Goal: Task Accomplishment & Management: Complete application form

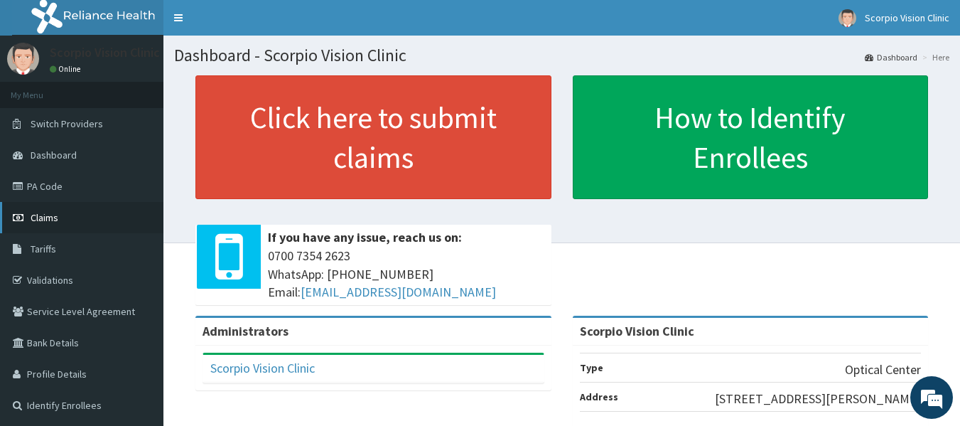
click at [43, 217] on span "Claims" at bounding box center [45, 217] width 28 height 13
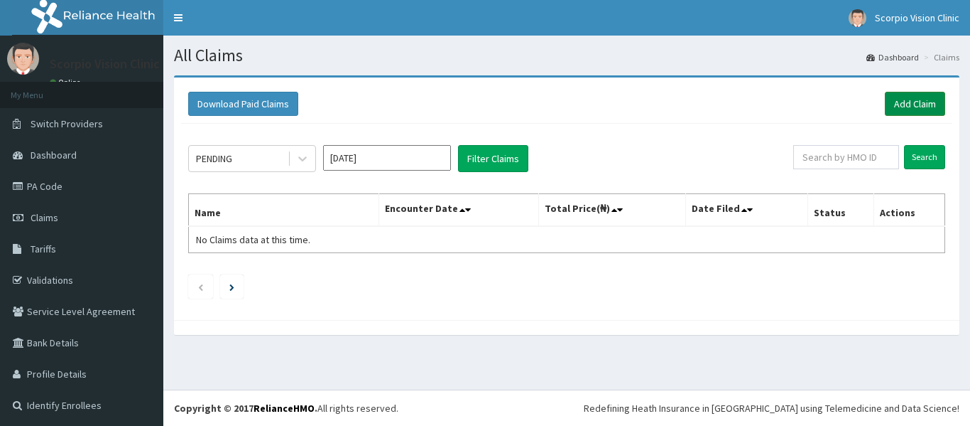
click at [896, 103] on link "Add Claim" at bounding box center [915, 104] width 60 height 24
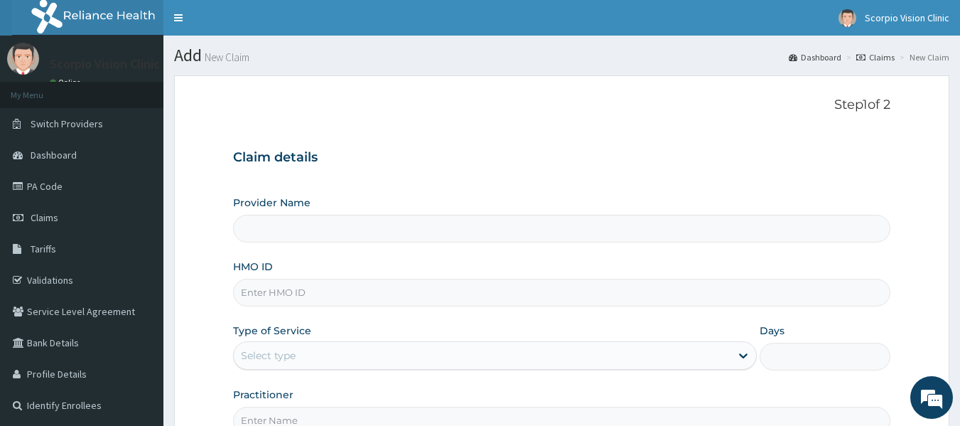
type input "Scorpio Vision Clinic"
click at [331, 296] on input "HMO ID" at bounding box center [562, 292] width 658 height 28
paste input "EIS/12151/B"
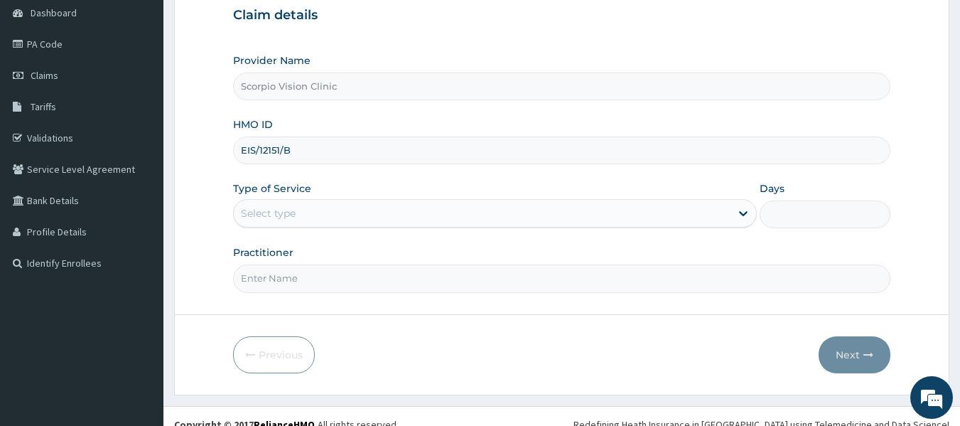
type input "EIS/12151/B"
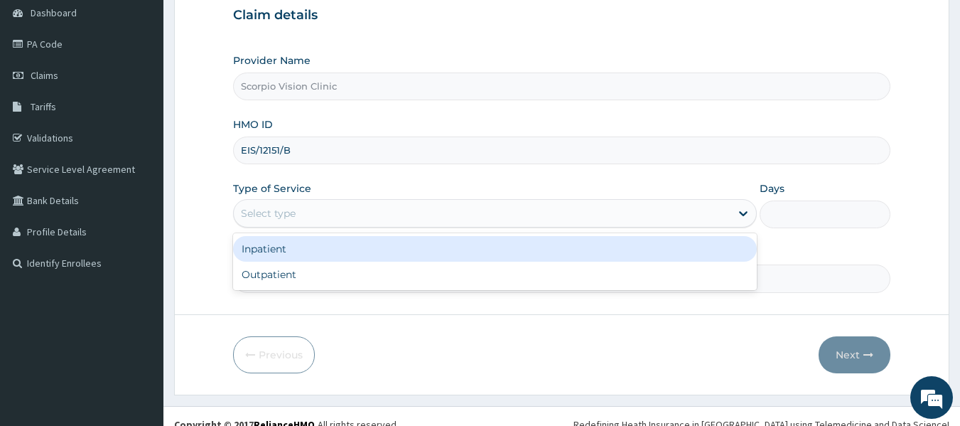
click at [394, 215] on div "Select type" at bounding box center [482, 213] width 497 height 23
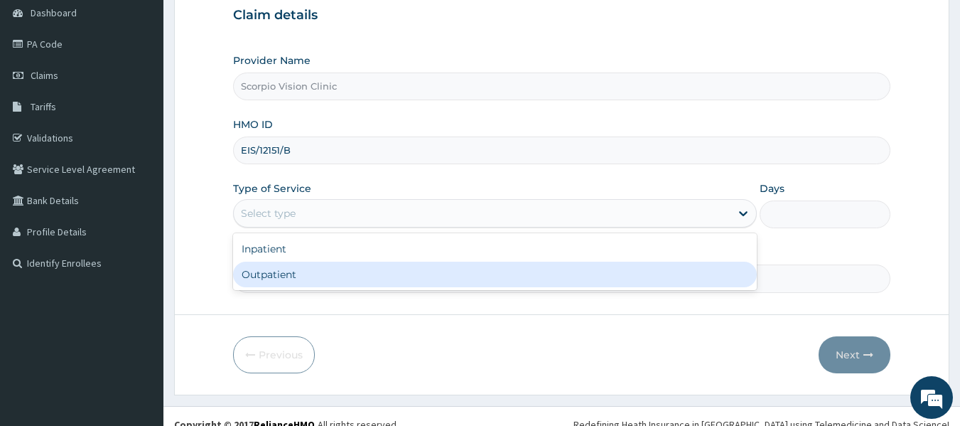
click at [384, 269] on div "Outpatient" at bounding box center [495, 274] width 524 height 26
type input "1"
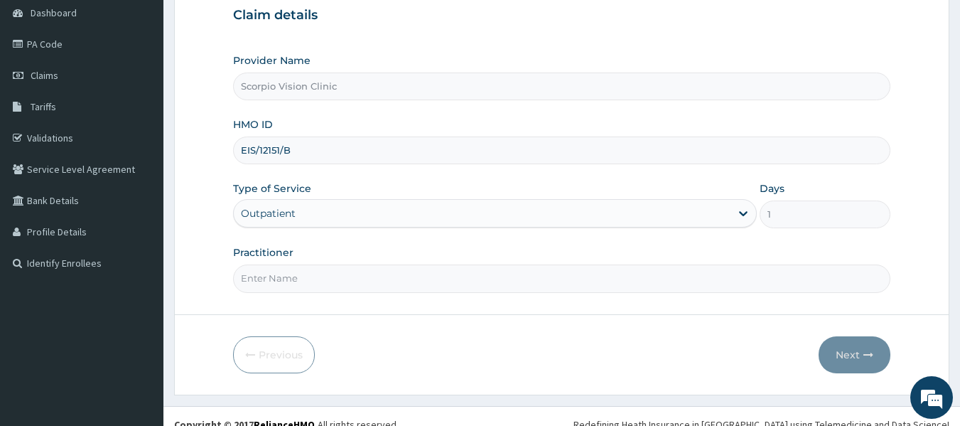
click at [507, 288] on input "Practitioner" at bounding box center [562, 278] width 658 height 28
type input "DR. JOHN"
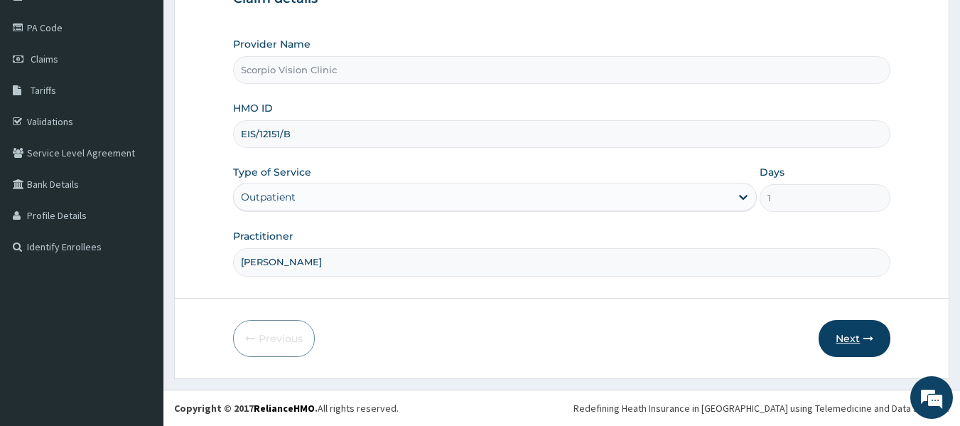
click at [855, 338] on button "Next" at bounding box center [854, 338] width 72 height 37
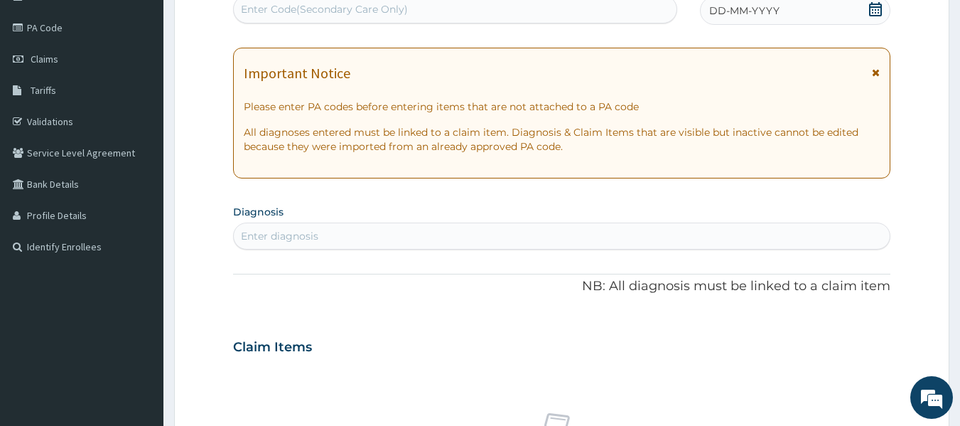
scroll to position [0, 0]
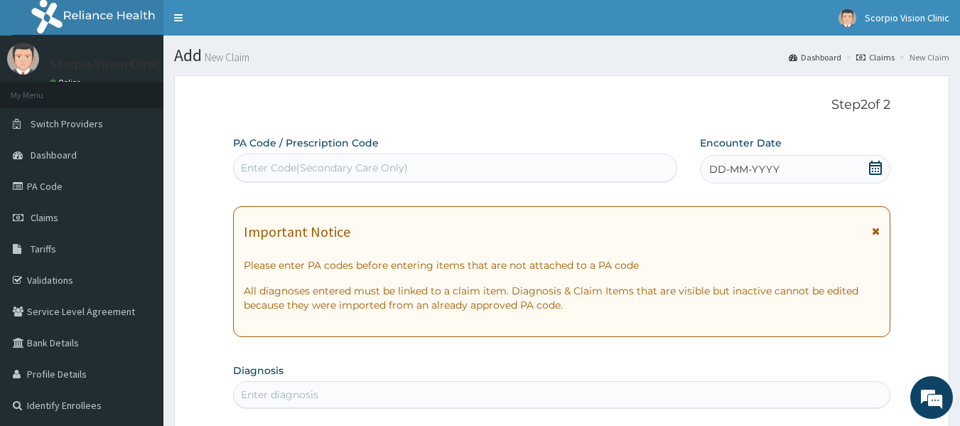
click at [566, 163] on div "Enter Code(Secondary Care Only)" at bounding box center [455, 167] width 443 height 23
drag, startPoint x: 566, startPoint y: 163, endPoint x: 491, endPoint y: 170, distance: 74.9
click at [491, 170] on div "Enter Code(Secondary Care Only)" at bounding box center [455, 167] width 443 height 23
paste input "PA/9B2744"
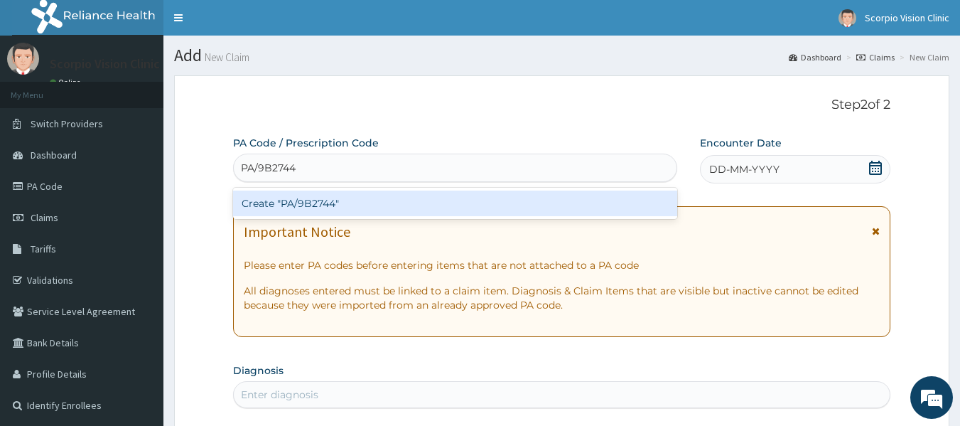
type input "PA/9B2744"
click at [477, 203] on div "Create "PA/9B2744"" at bounding box center [455, 203] width 445 height 26
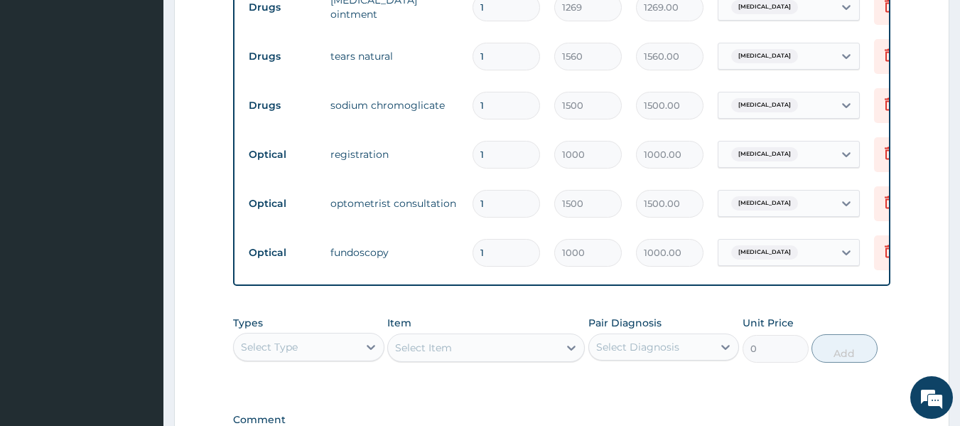
scroll to position [722, 0]
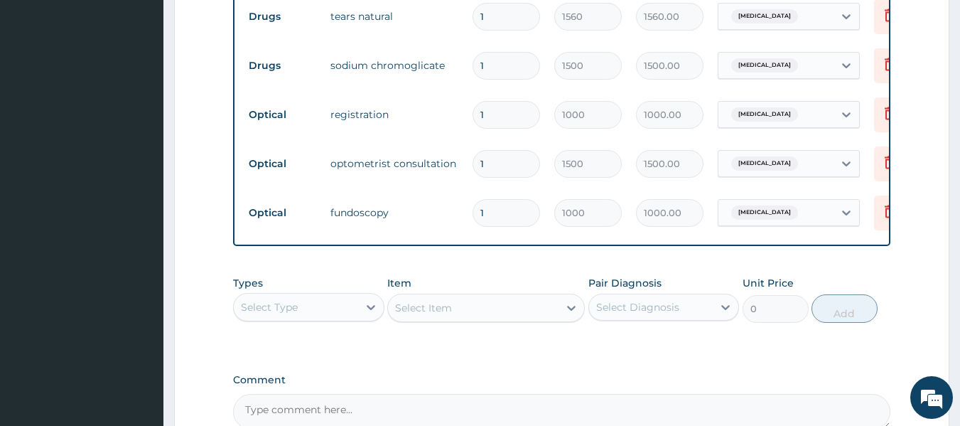
click at [327, 318] on div "Select Type" at bounding box center [296, 307] width 124 height 23
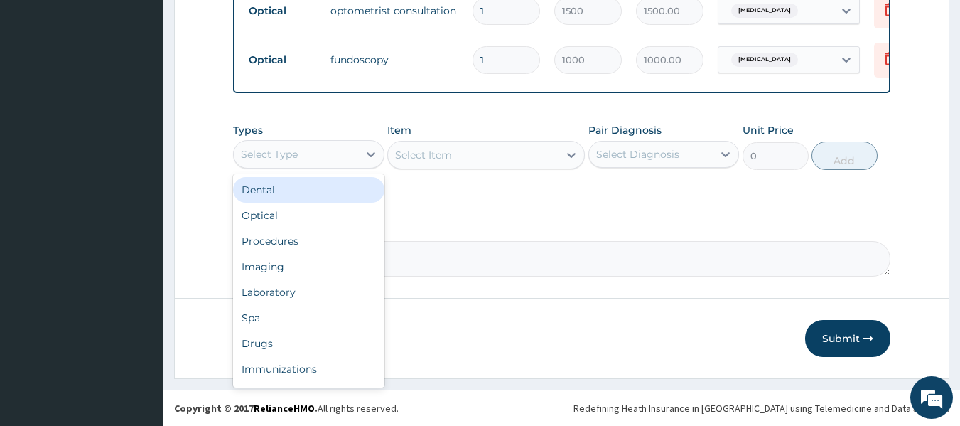
scroll to position [885, 0]
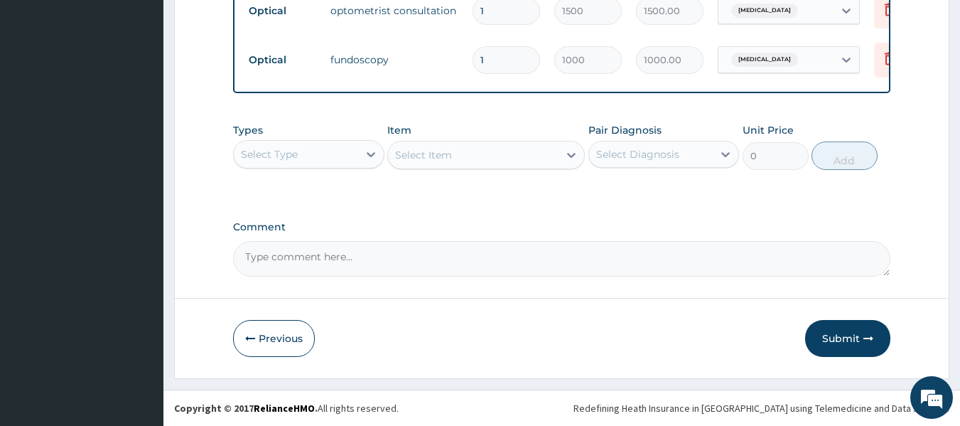
click at [597, 333] on div "Previous Submit" at bounding box center [562, 338] width 658 height 37
click at [843, 339] on button "Submit" at bounding box center [847, 338] width 85 height 37
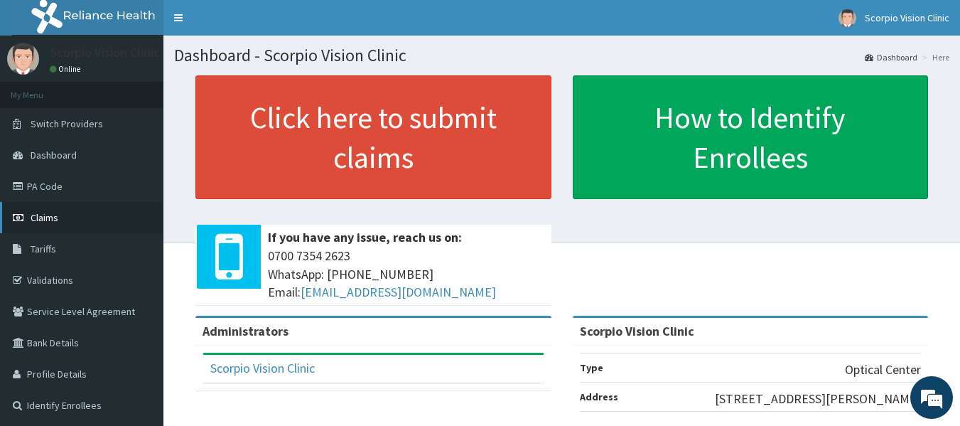
click at [22, 220] on icon at bounding box center [20, 217] width 14 height 10
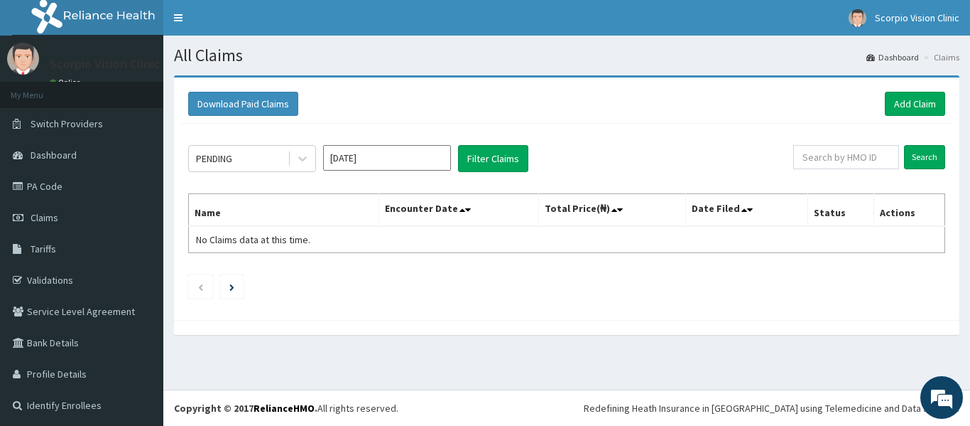
click at [416, 166] on input "[DATE]" at bounding box center [387, 158] width 128 height 26
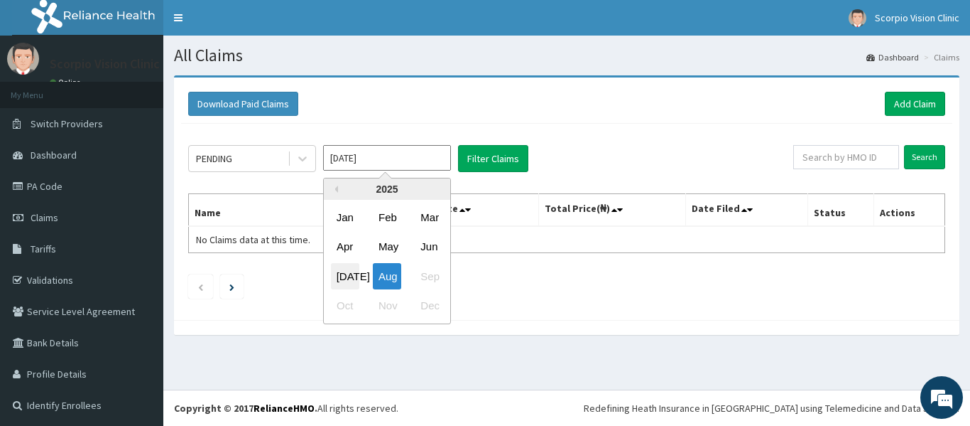
click at [348, 281] on div "Jul" at bounding box center [345, 276] width 28 height 26
type input "Jul 2025"
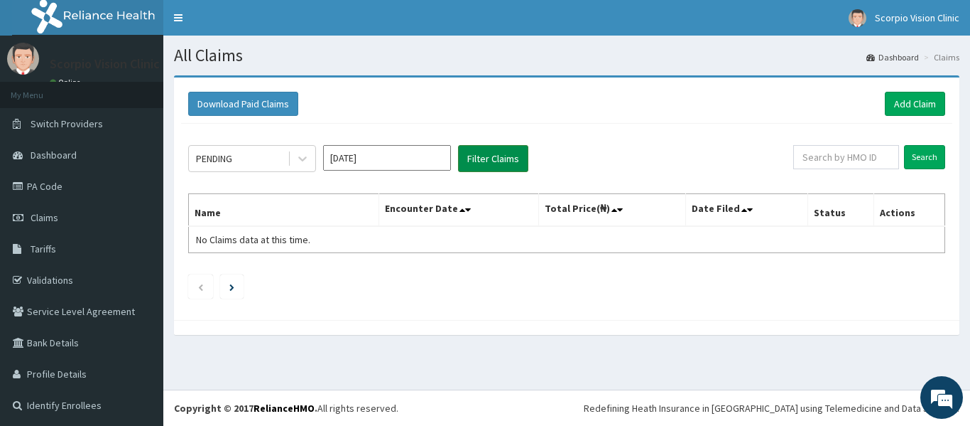
click at [476, 168] on button "Filter Claims" at bounding box center [493, 158] width 70 height 27
click at [304, 157] on icon at bounding box center [303, 158] width 14 height 14
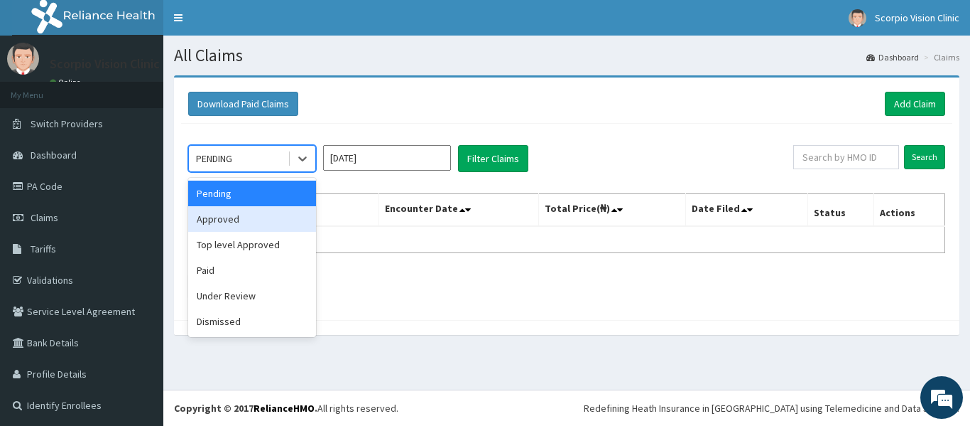
click at [269, 221] on div "Approved" at bounding box center [252, 219] width 128 height 26
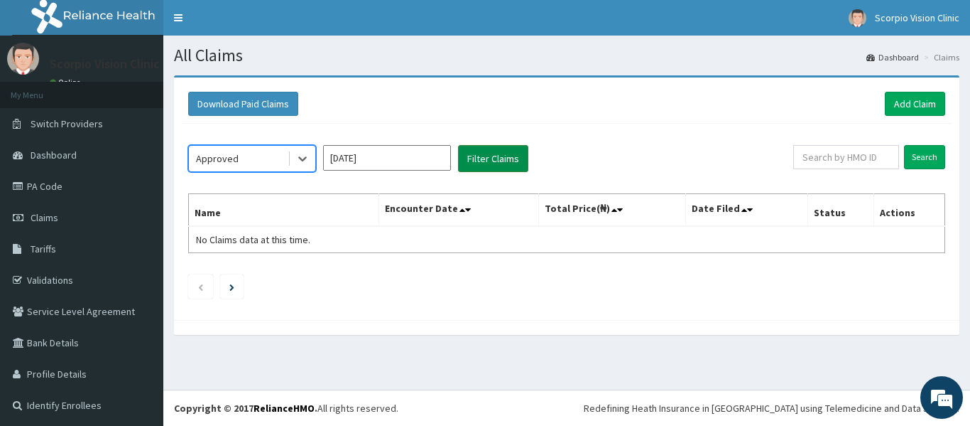
click at [484, 171] on button "Filter Claims" at bounding box center [493, 158] width 70 height 27
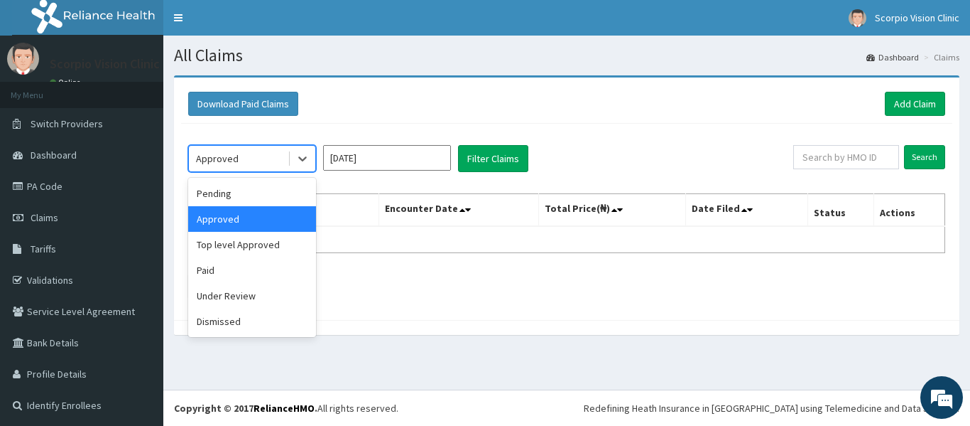
click at [271, 161] on div "Approved" at bounding box center [238, 158] width 99 height 23
click at [236, 197] on div "Pending" at bounding box center [252, 193] width 128 height 26
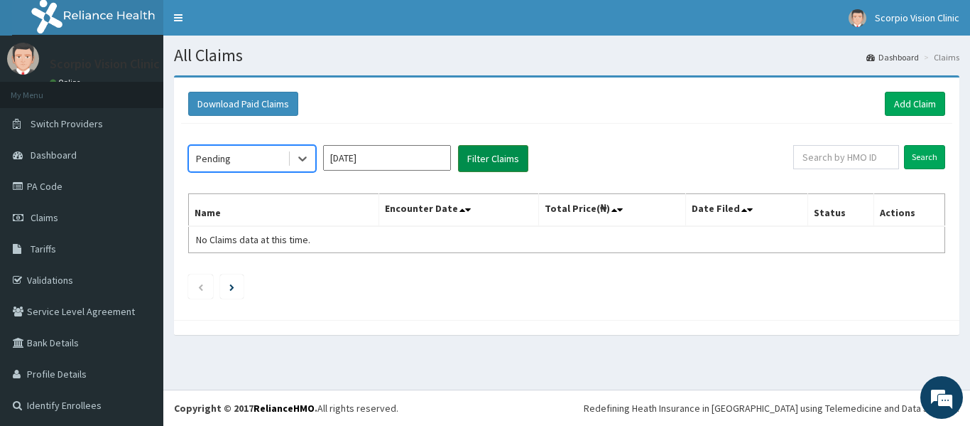
click at [491, 169] on button "Filter Claims" at bounding box center [493, 158] width 70 height 27
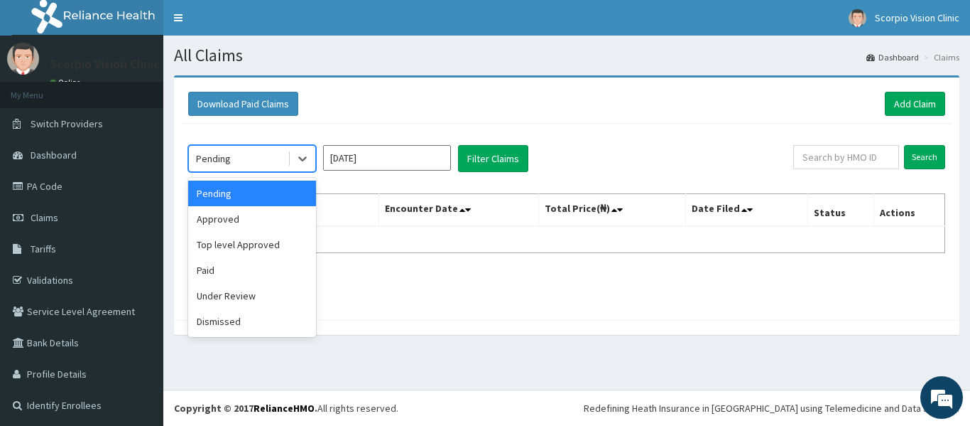
click at [230, 153] on div "Pending" at bounding box center [213, 158] width 35 height 14
click at [243, 301] on div "Under Review" at bounding box center [252, 296] width 128 height 26
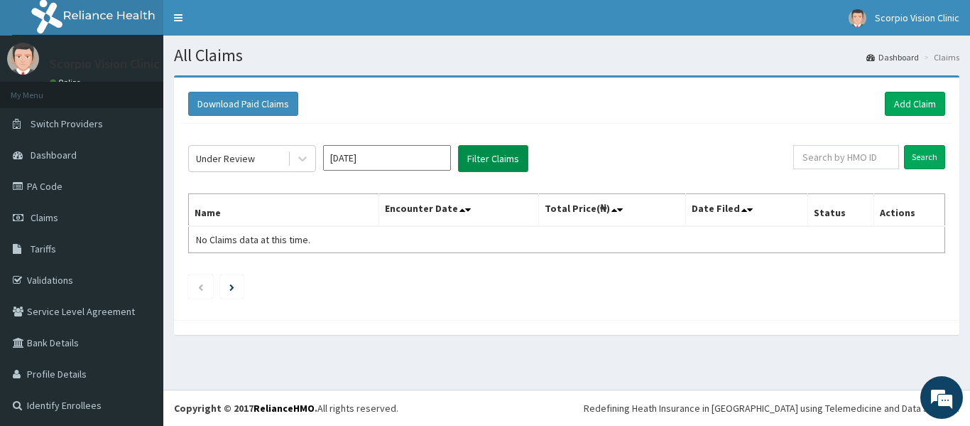
click at [477, 163] on button "Filter Claims" at bounding box center [493, 158] width 70 height 27
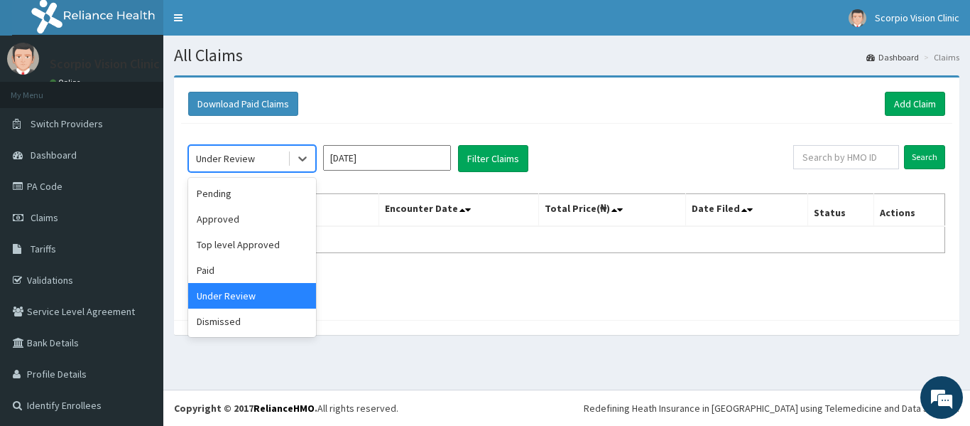
click at [239, 160] on div "Under Review" at bounding box center [225, 158] width 59 height 14
click at [251, 332] on div "Dismissed" at bounding box center [252, 321] width 128 height 26
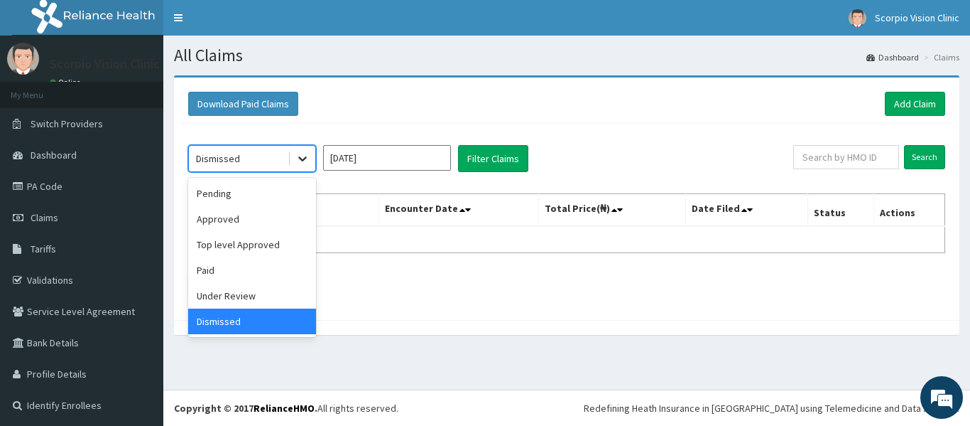
click at [296, 156] on icon at bounding box center [303, 158] width 14 height 14
click at [251, 299] on div "Under Review" at bounding box center [252, 296] width 128 height 26
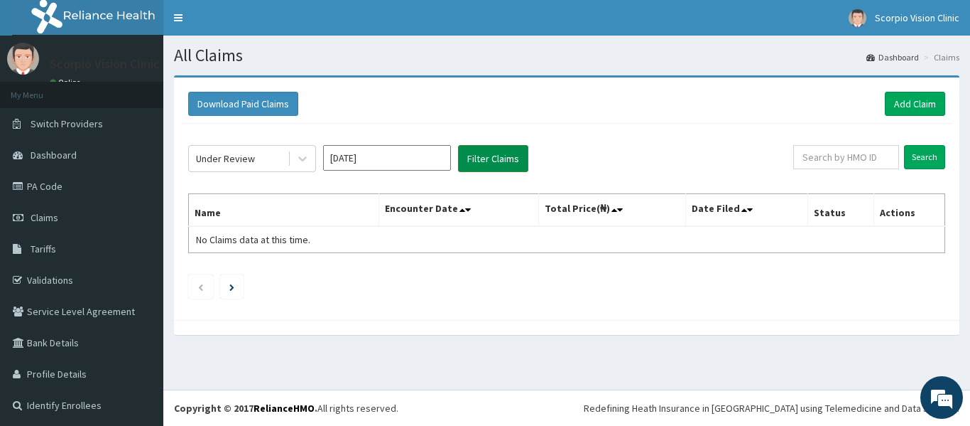
click at [504, 168] on button "Filter Claims" at bounding box center [493, 158] width 70 height 27
click at [482, 153] on button "Filter Claims" at bounding box center [493, 158] width 70 height 27
click at [904, 103] on link "Add Claim" at bounding box center [915, 104] width 60 height 24
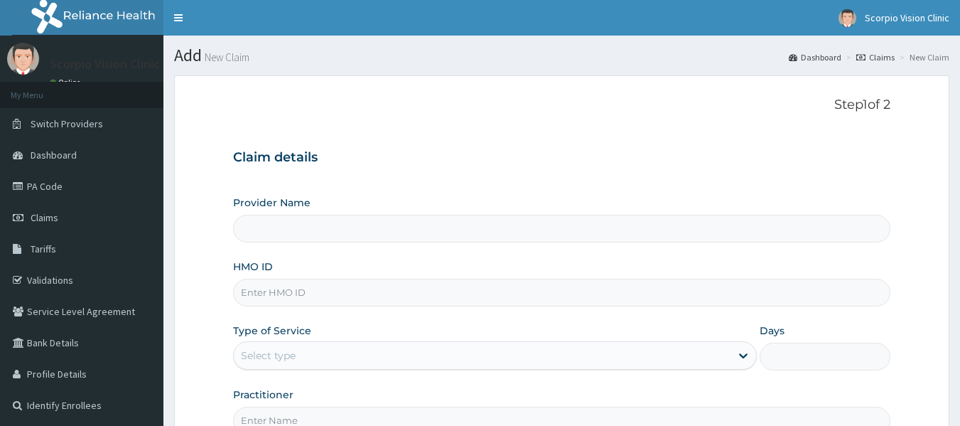
type input "Scorpio Vision Clinic"
click at [320, 296] on input "HMO ID" at bounding box center [562, 292] width 658 height 28
paste input "tfe/10988/a"
type input "tfe/10988/a"
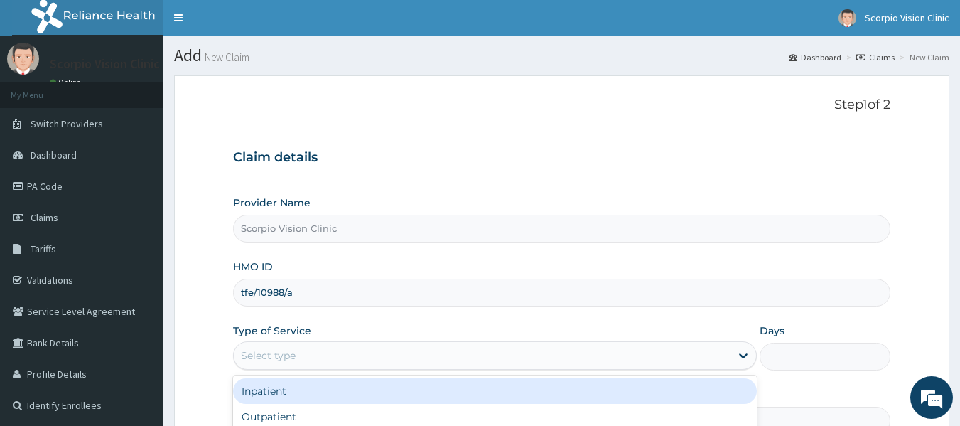
click at [412, 348] on div "Select type" at bounding box center [482, 355] width 497 height 23
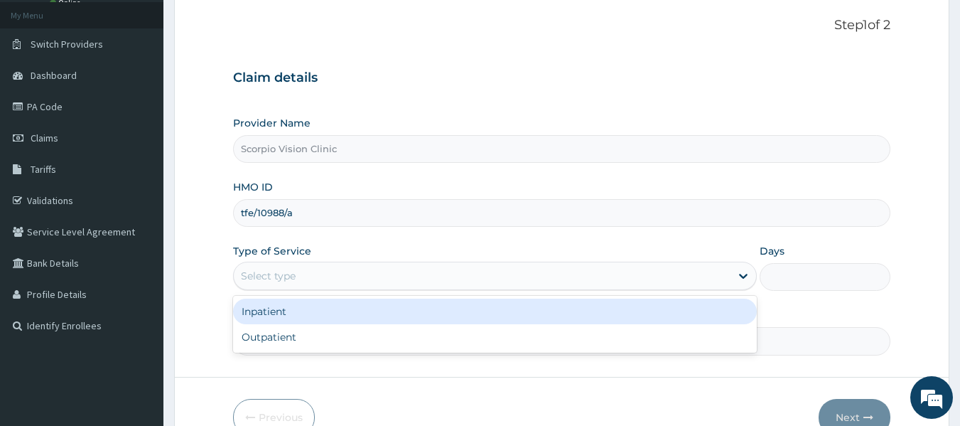
scroll to position [158, 0]
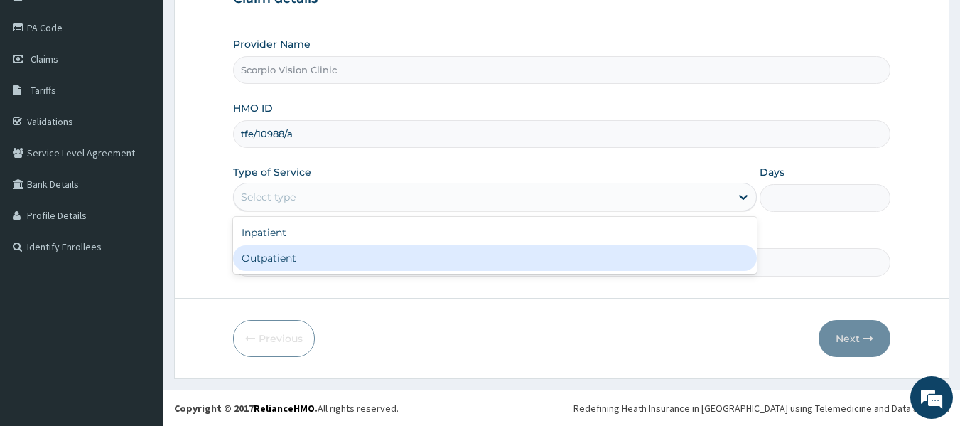
click at [368, 257] on div "Outpatient" at bounding box center [495, 258] width 524 height 26
type input "1"
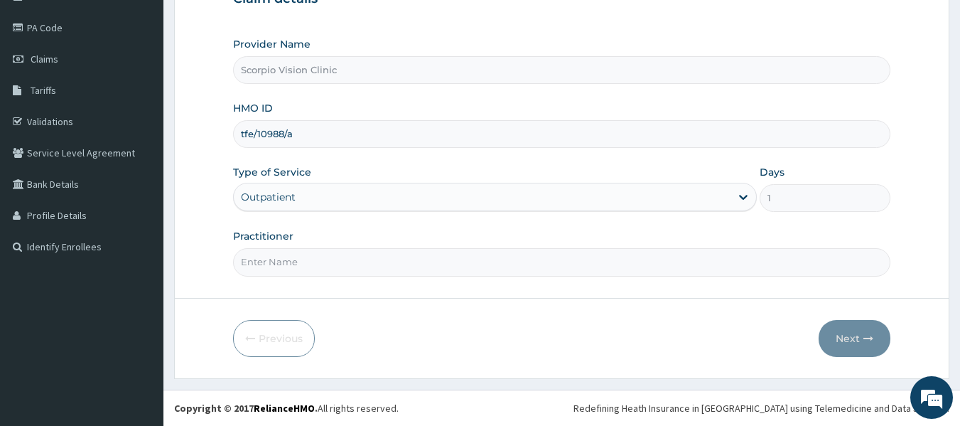
click at [367, 266] on input "Practitioner" at bounding box center [562, 262] width 658 height 28
type input "DR. JOHN"
click at [835, 338] on button "Next" at bounding box center [854, 338] width 72 height 37
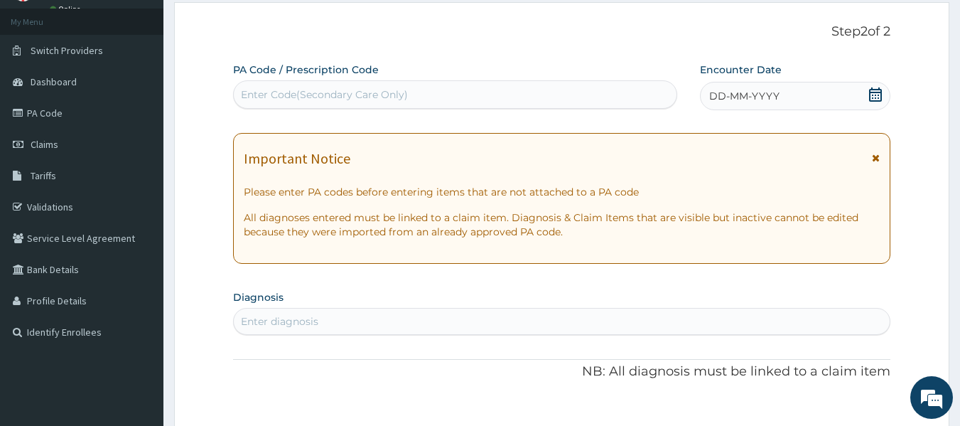
scroll to position [0, 0]
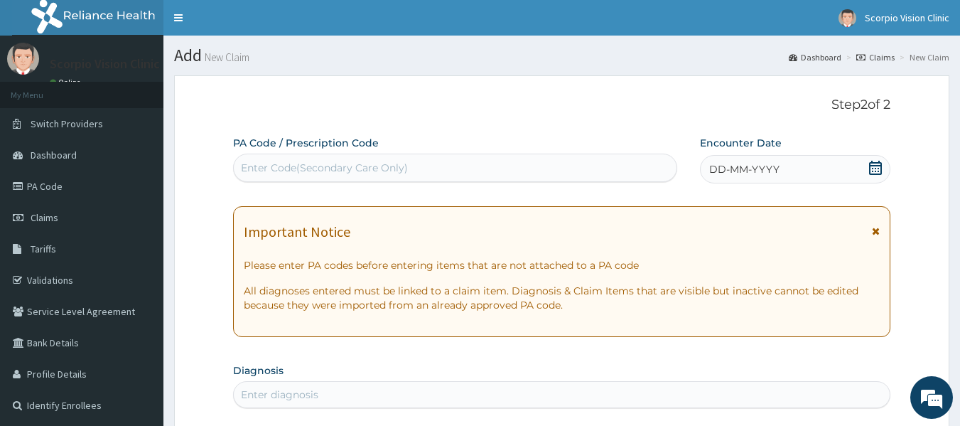
click at [439, 165] on div "Enter Code(Secondary Care Only)" at bounding box center [455, 167] width 443 height 23
drag, startPoint x: 271, startPoint y: 163, endPoint x: 263, endPoint y: 166, distance: 8.8
click at [263, 166] on div "Enter Code(Secondary Care Only)" at bounding box center [324, 168] width 167 height 14
paste input "PA/D6FDA1"
type input "PA/D6FDA1"
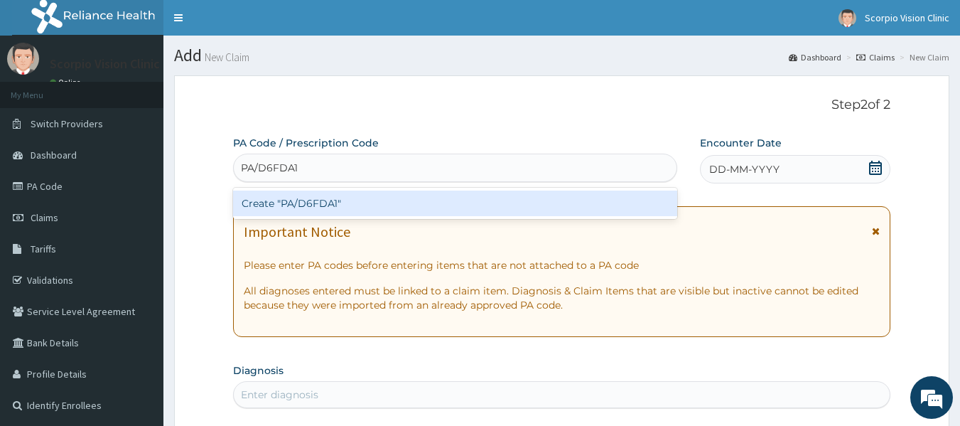
click at [332, 202] on div "Create "PA/D6FDA1"" at bounding box center [455, 203] width 445 height 26
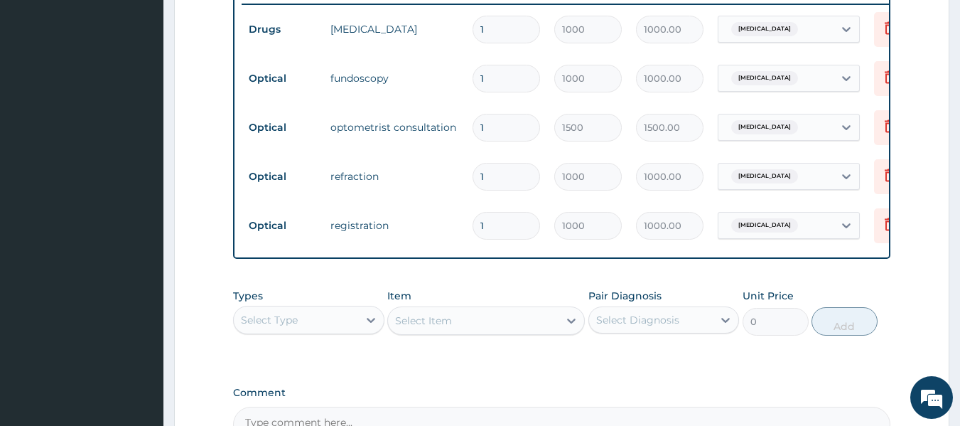
scroll to position [738, 0]
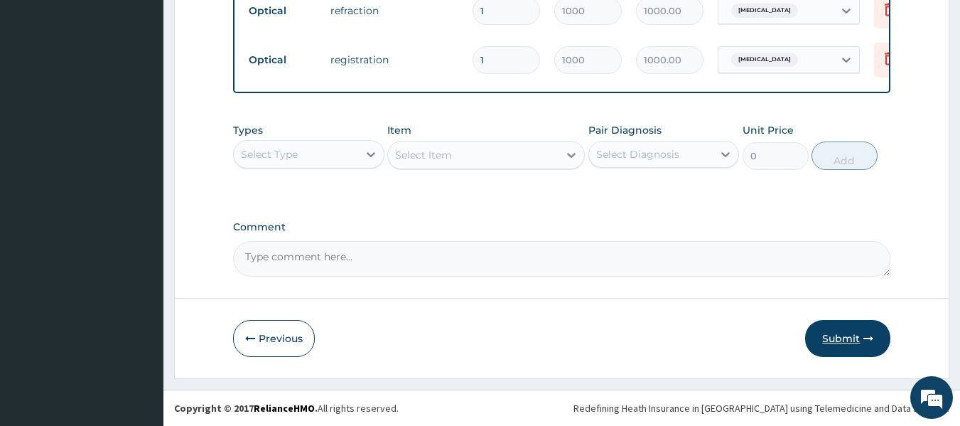
click at [849, 337] on button "Submit" at bounding box center [847, 338] width 85 height 37
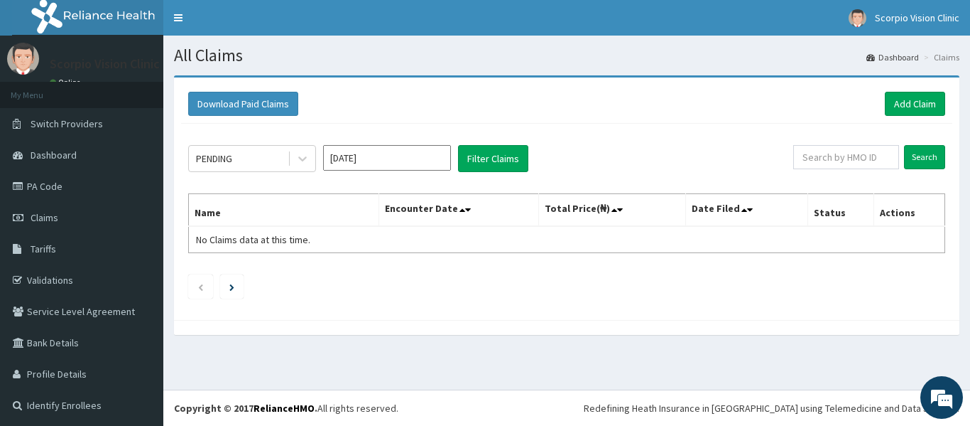
scroll to position [2, 0]
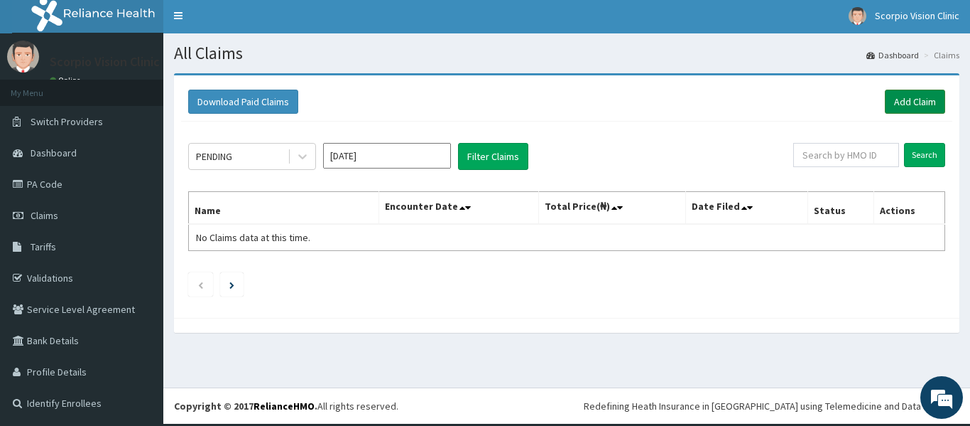
click at [920, 99] on link "Add Claim" at bounding box center [915, 102] width 60 height 24
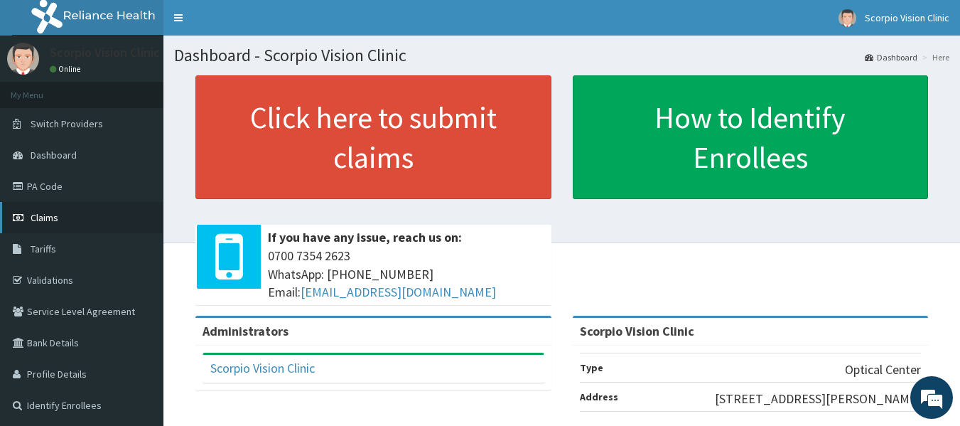
click at [65, 214] on link "Claims" at bounding box center [81, 217] width 163 height 31
click at [72, 212] on link "Claims" at bounding box center [81, 217] width 163 height 31
click at [28, 190] on link "PA Code" at bounding box center [81, 186] width 163 height 31
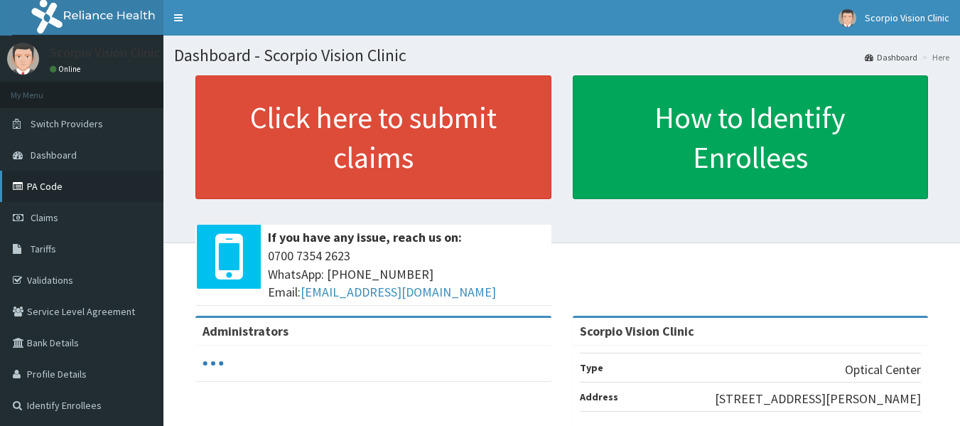
click at [61, 189] on link "PA Code" at bounding box center [81, 186] width 163 height 31
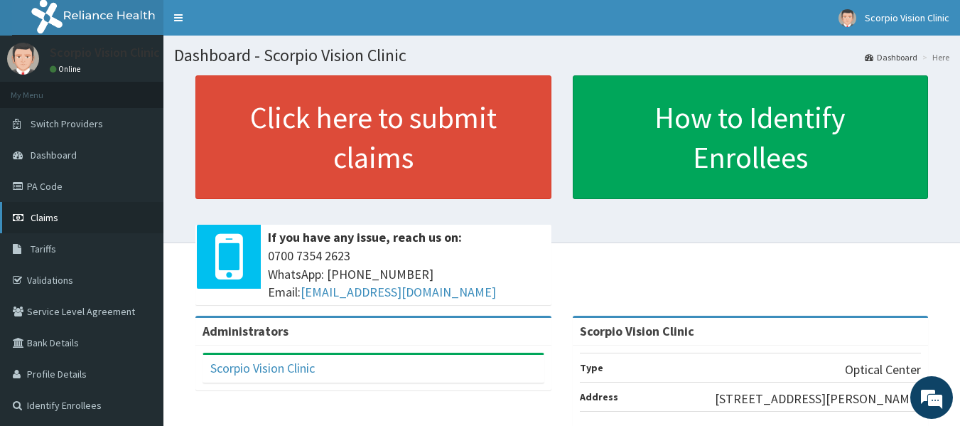
click at [47, 220] on span "Claims" at bounding box center [45, 217] width 28 height 13
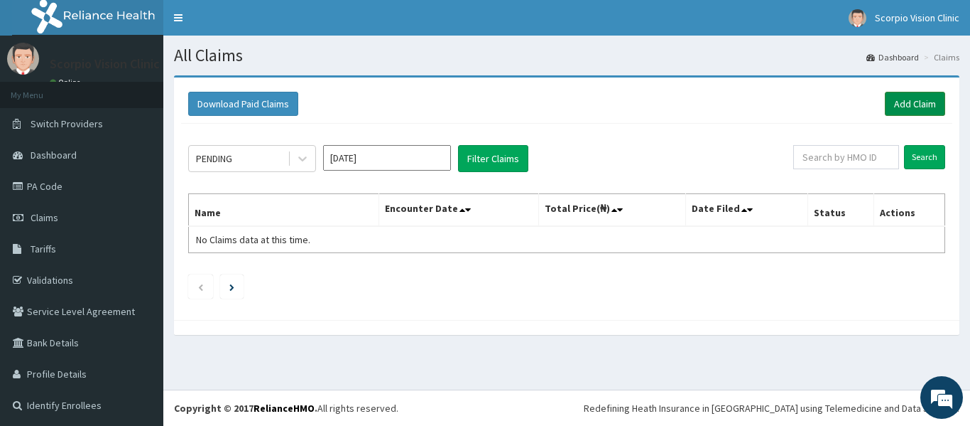
click at [899, 103] on link "Add Claim" at bounding box center [915, 104] width 60 height 24
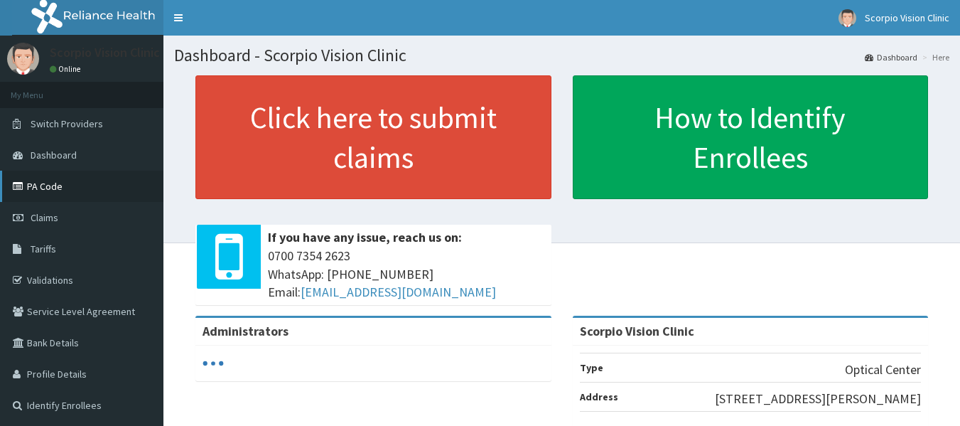
click at [43, 181] on link "PA Code" at bounding box center [81, 186] width 163 height 31
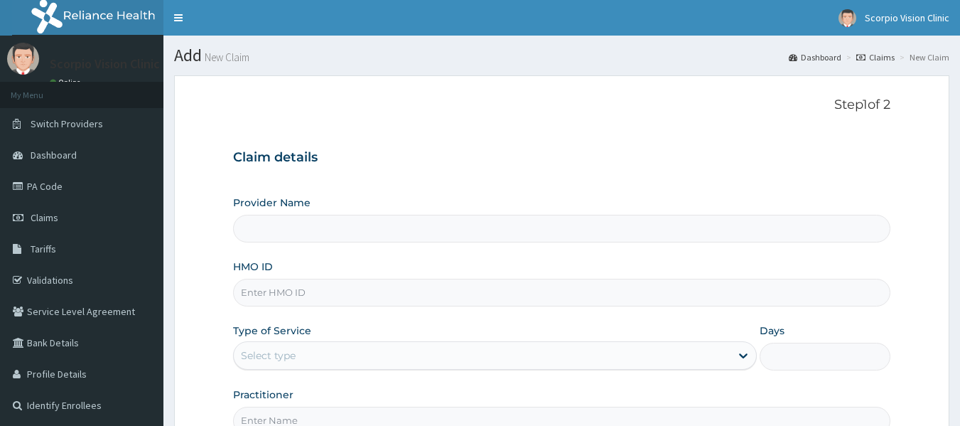
type input "Scorpio Vision Clinic"
click at [350, 301] on input "HMO ID" at bounding box center [562, 292] width 658 height 28
paste input "HTL/10315/A"
type input "HTL/10315/A"
click at [384, 355] on div "Select type" at bounding box center [482, 355] width 497 height 23
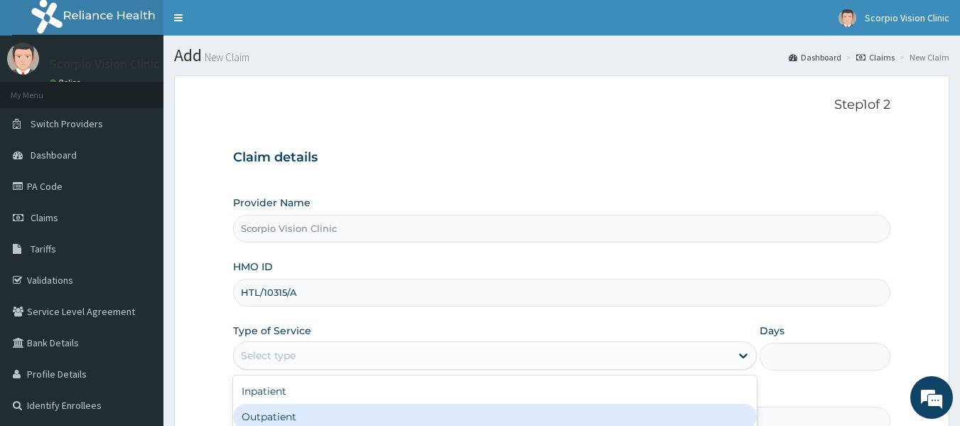
click at [371, 418] on div "Outpatient" at bounding box center [495, 417] width 524 height 26
type input "1"
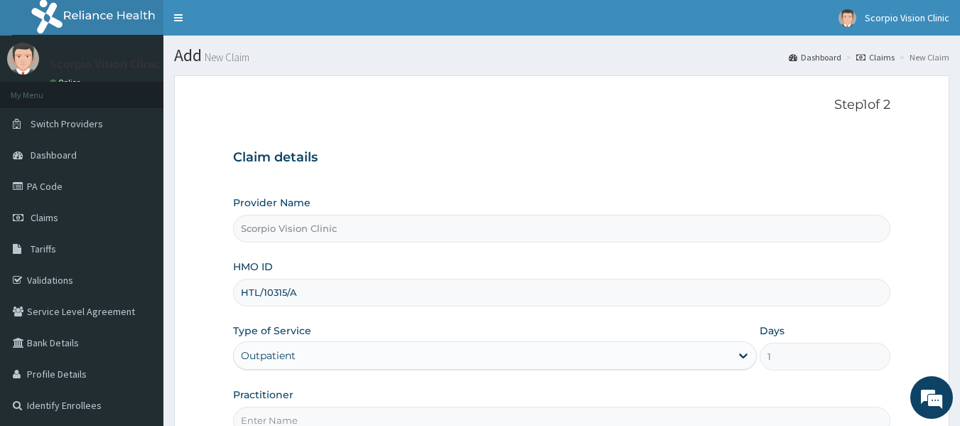
scroll to position [158, 0]
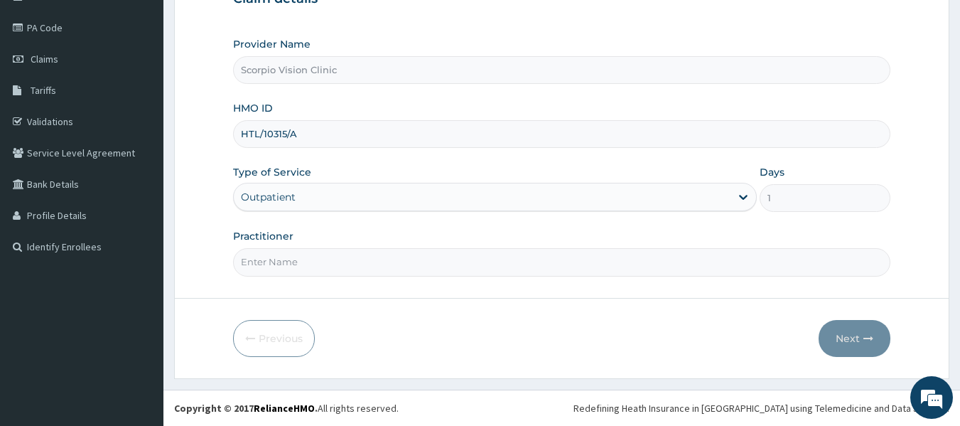
click at [356, 271] on input "Practitioner" at bounding box center [562, 262] width 658 height 28
type input "DR. JOHN"
click at [864, 342] on icon "button" at bounding box center [868, 338] width 10 height 10
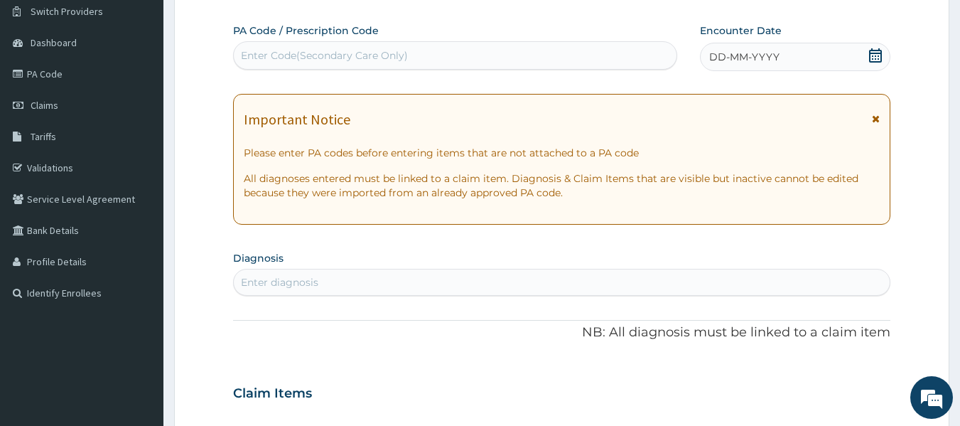
scroll to position [87, 0]
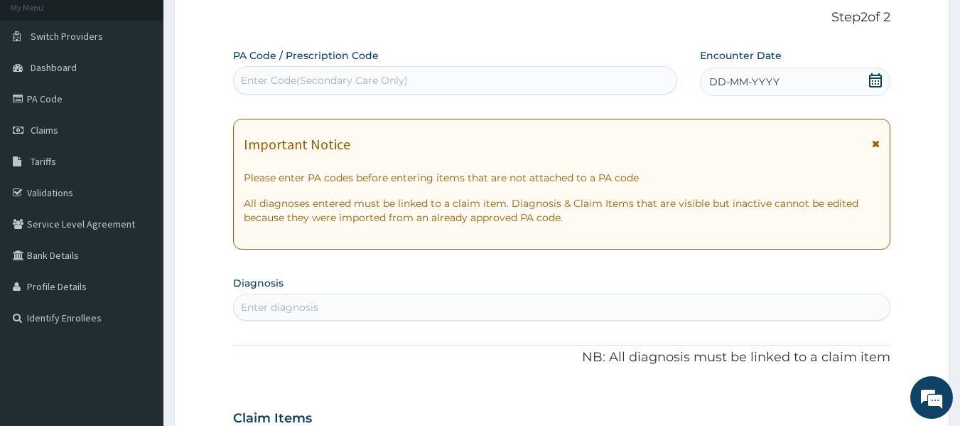
click at [461, 69] on div "Enter Code(Secondary Care Only)" at bounding box center [455, 80] width 443 height 23
paste input "PA/4FF0CE"
type input "PA/4FF0CE"
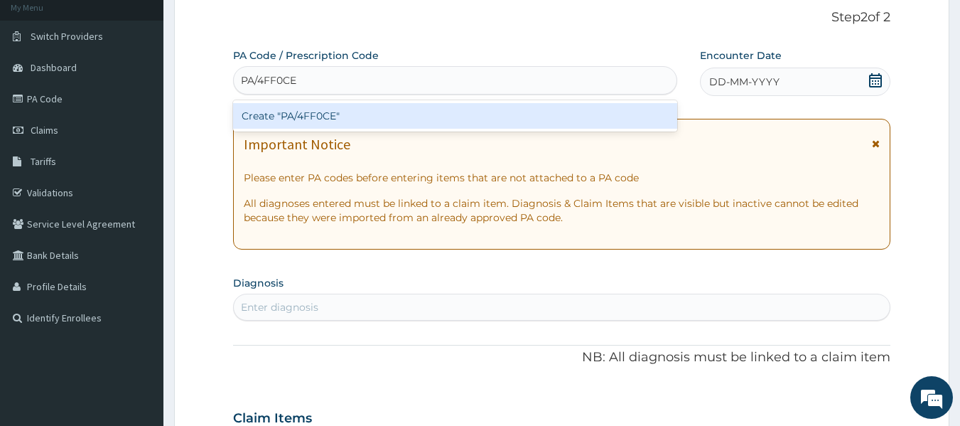
click at [489, 111] on div "Create "PA/4FF0CE"" at bounding box center [455, 116] width 445 height 26
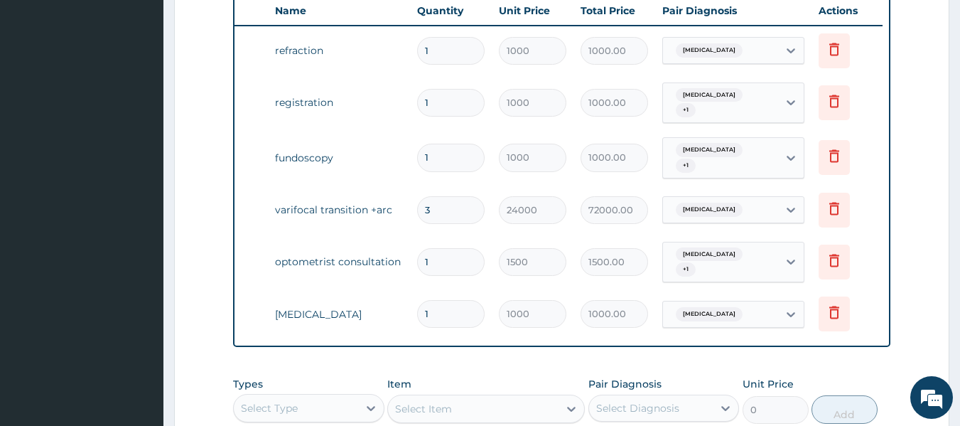
scroll to position [494, 0]
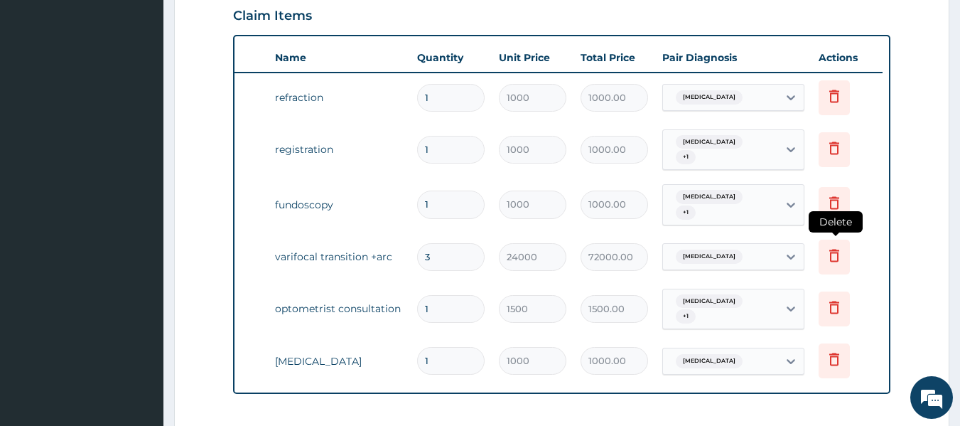
click at [832, 252] on icon at bounding box center [834, 255] width 17 height 17
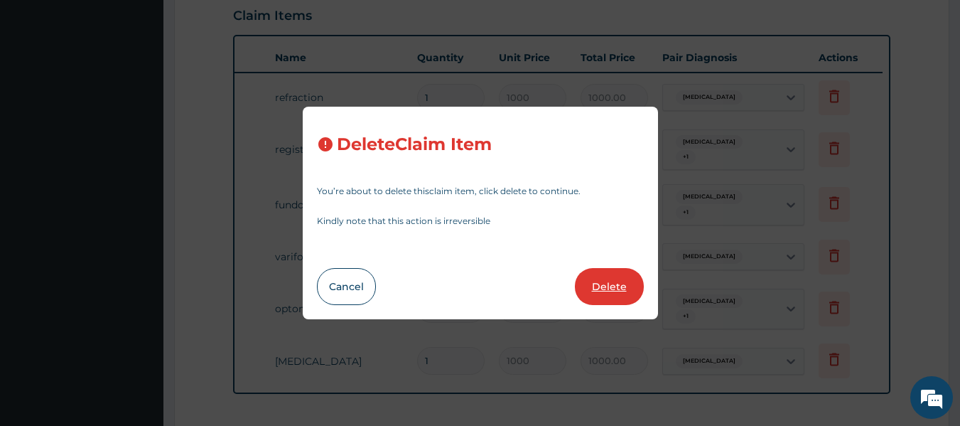
click at [613, 283] on button "Delete" at bounding box center [609, 286] width 69 height 37
type input "1"
type input "1500"
type input "1500.00"
type input "1000"
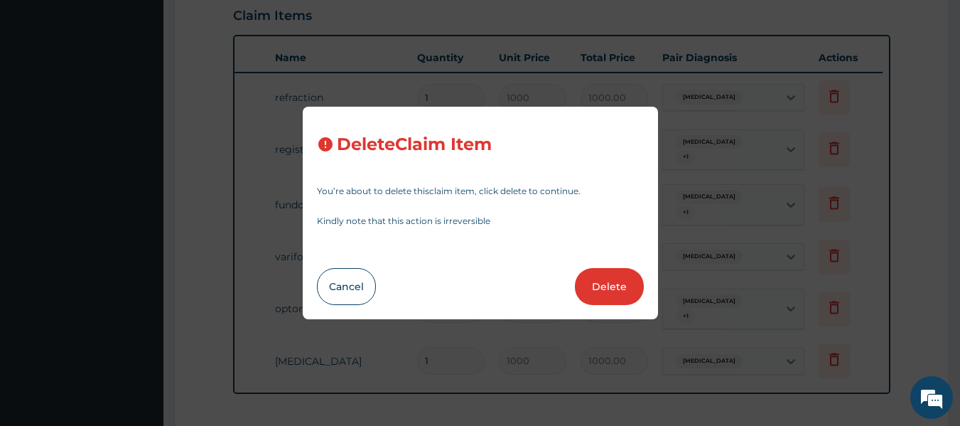
type input "1000.00"
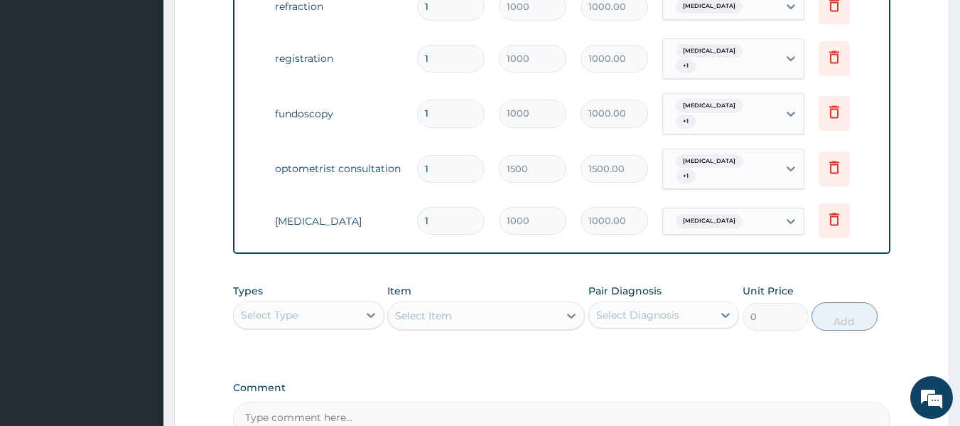
scroll to position [707, 0]
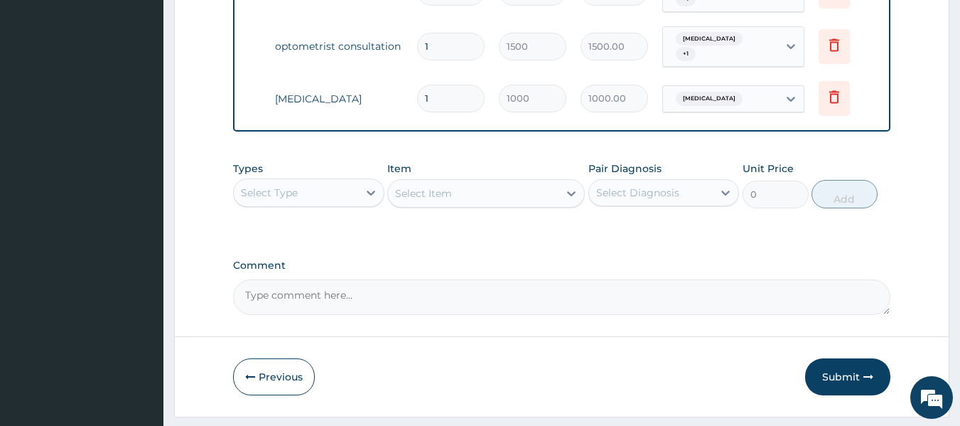
click at [372, 307] on textarea "Comment" at bounding box center [562, 297] width 658 height 36
click at [354, 195] on div "Select Type" at bounding box center [296, 192] width 124 height 23
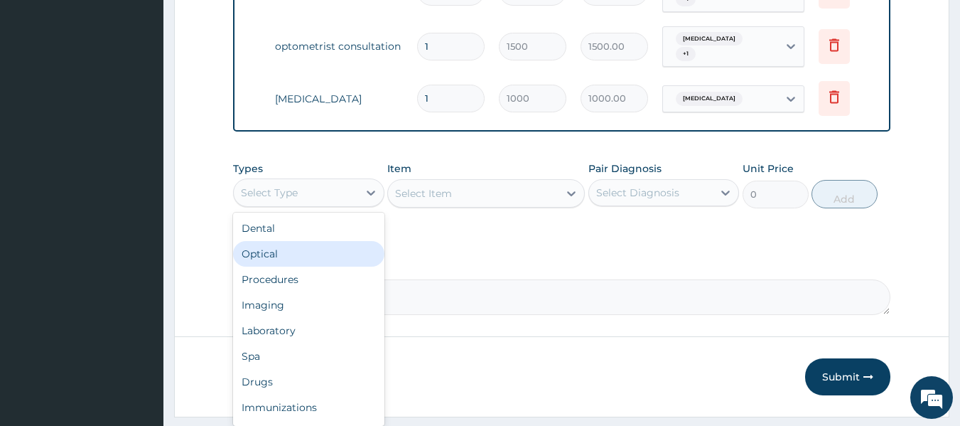
click at [271, 264] on div "Optical" at bounding box center [308, 254] width 151 height 26
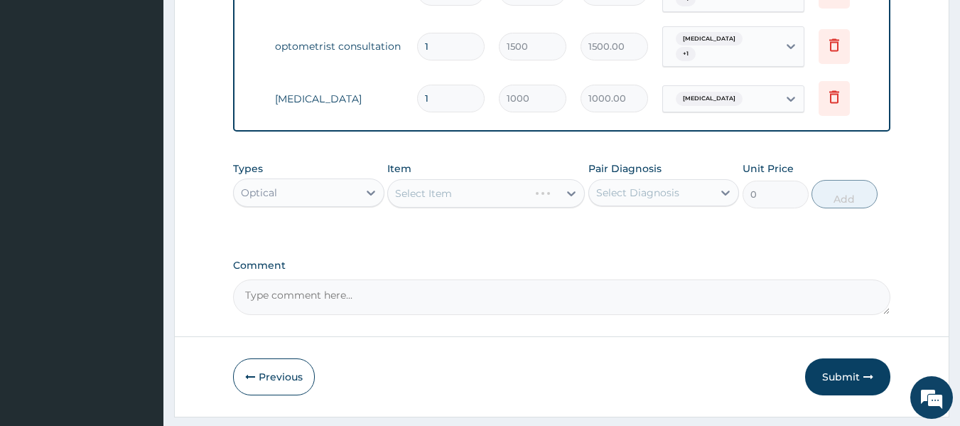
click at [494, 196] on div "Select Item" at bounding box center [486, 193] width 198 height 28
click at [530, 200] on div "Select Item" at bounding box center [473, 193] width 171 height 23
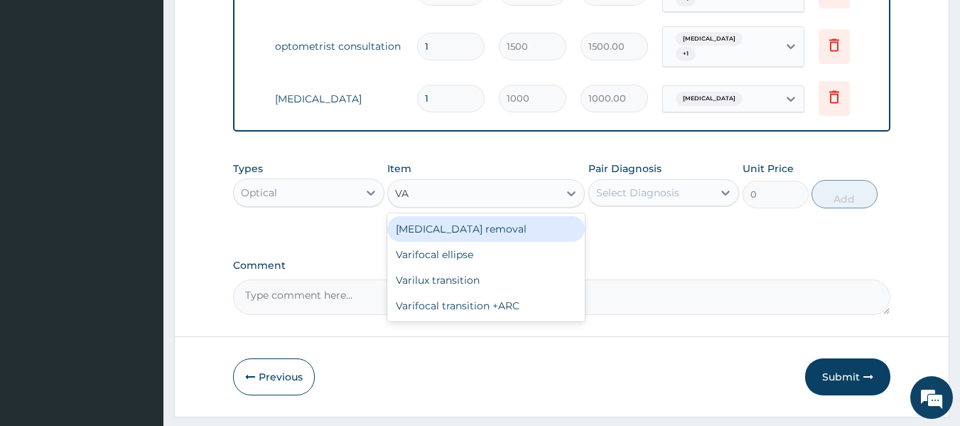
type input "VAR"
click at [492, 241] on div "Varifocal ellipse" at bounding box center [486, 229] width 198 height 26
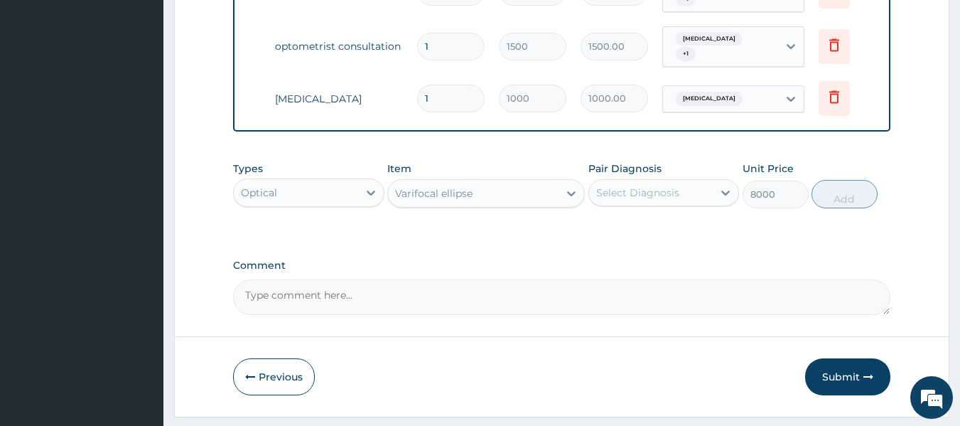
click at [492, 205] on div "Varifocal ellipse" at bounding box center [473, 193] width 171 height 23
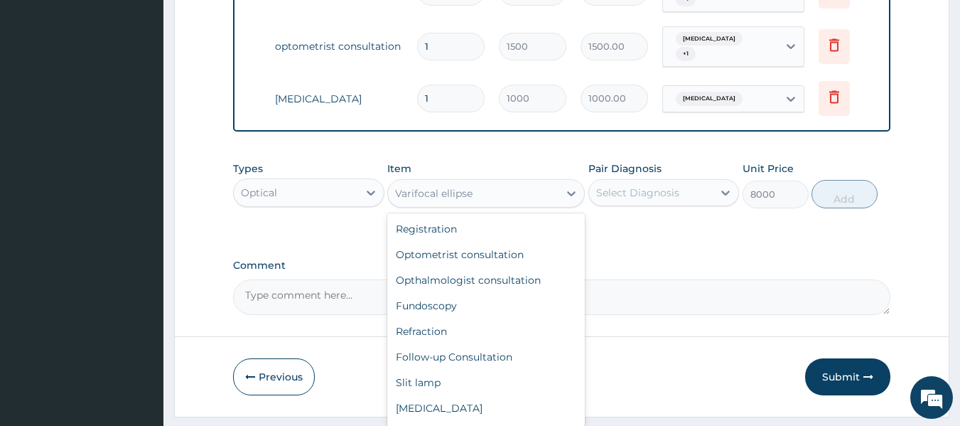
scroll to position [617, 0]
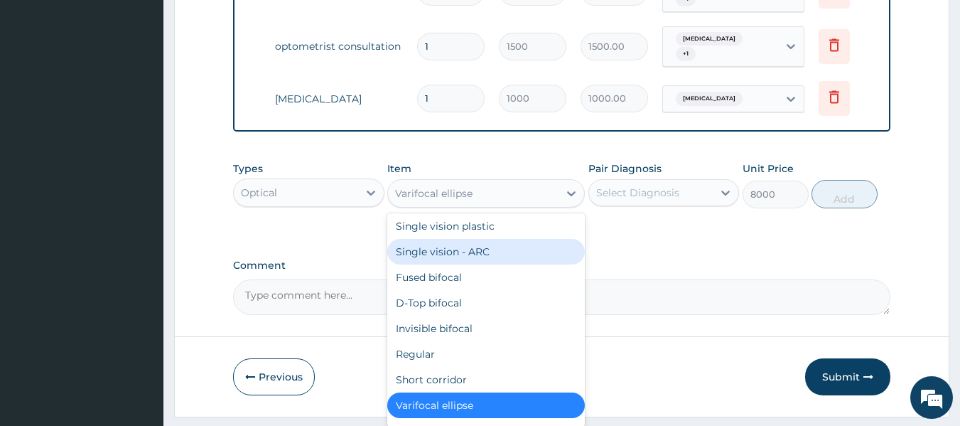
click at [488, 257] on div "Single vision - ARC" at bounding box center [486, 252] width 198 height 26
type input "4000"
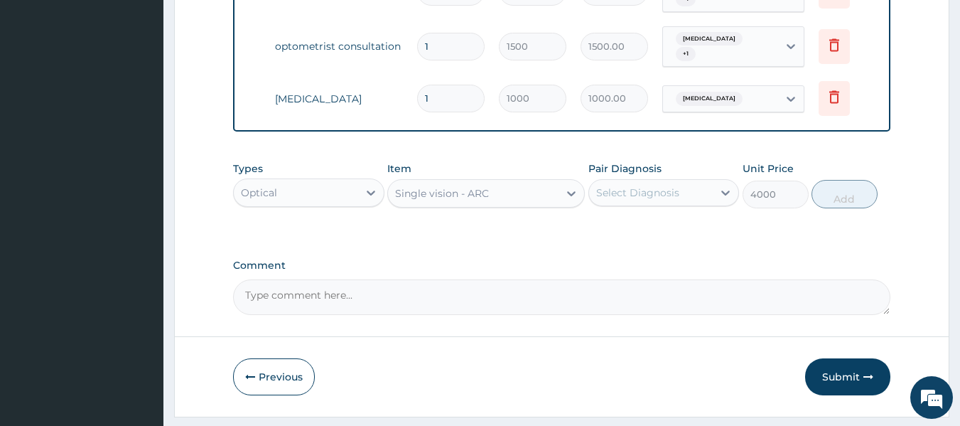
click at [477, 198] on div "Single vision - ARC" at bounding box center [442, 193] width 94 height 14
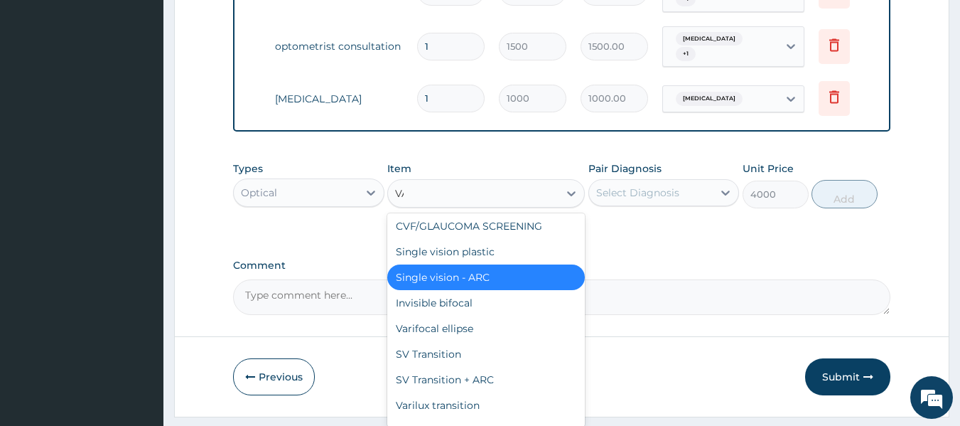
scroll to position [0, 0]
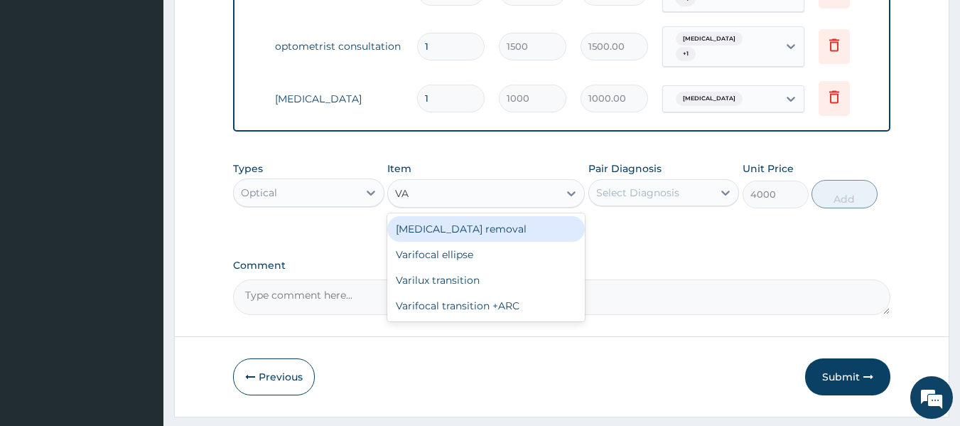
type input "VAR"
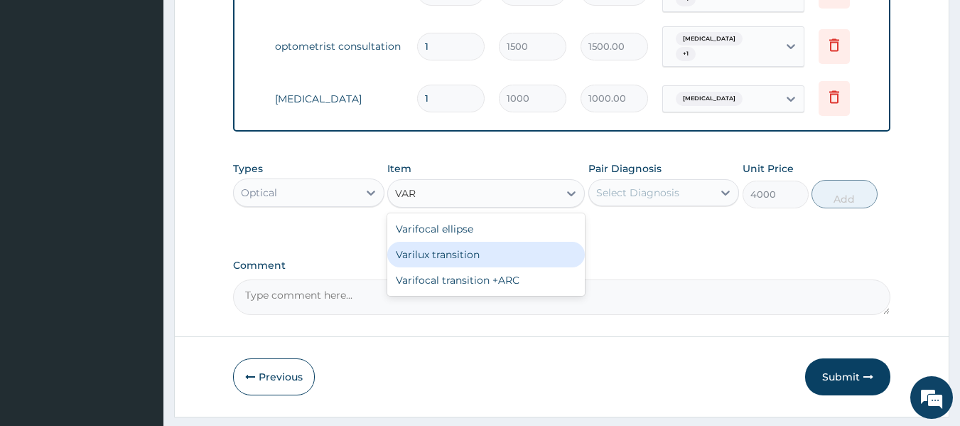
click at [499, 264] on div "Varilux transition" at bounding box center [486, 255] width 198 height 26
type input "16000"
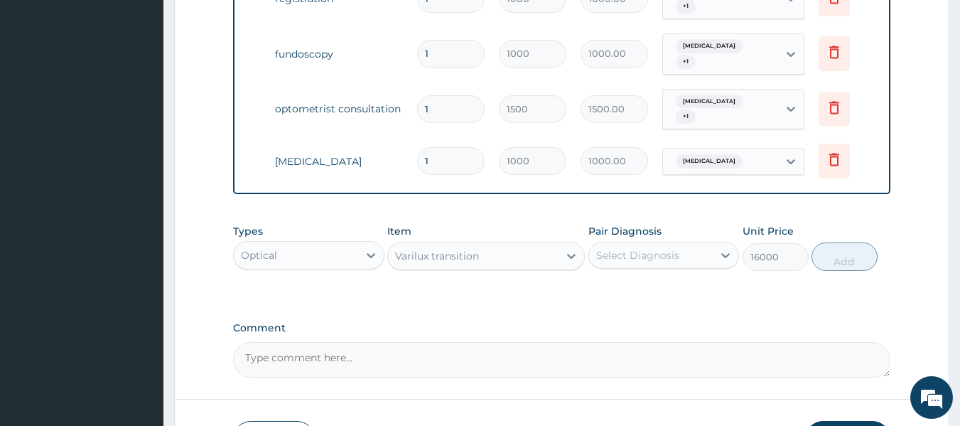
scroll to position [750, 0]
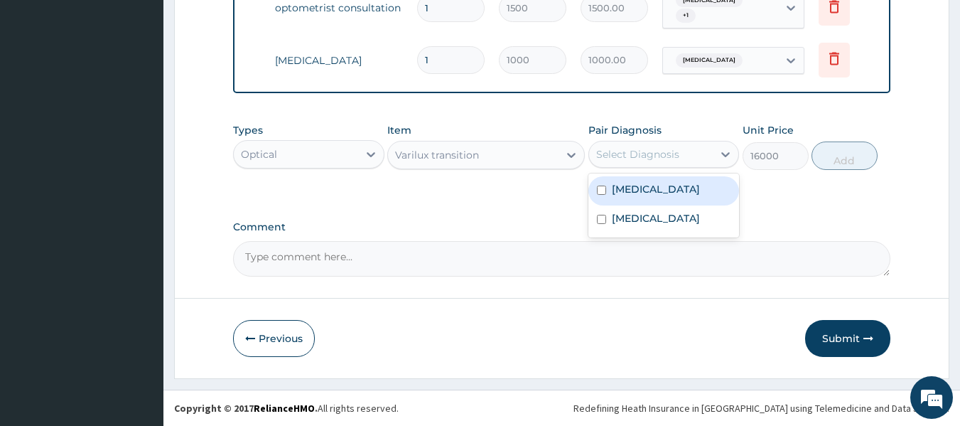
click at [678, 153] on div "Select Diagnosis" at bounding box center [651, 154] width 124 height 23
click at [676, 193] on label "Hypermetropia" at bounding box center [656, 189] width 88 height 14
checkbox input "true"
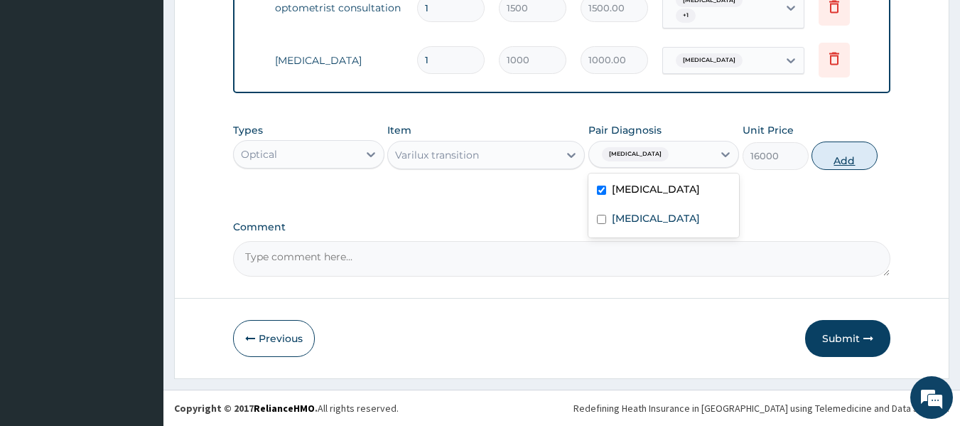
click at [833, 158] on button "Add" at bounding box center [844, 155] width 66 height 28
type input "0"
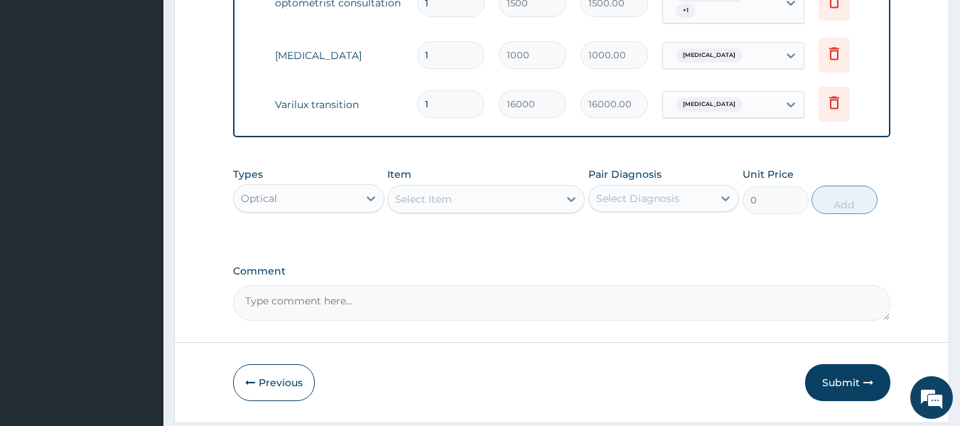
click at [391, 303] on textarea "Comment" at bounding box center [562, 303] width 658 height 36
type textarea "#15,000 WAS APPROVED FOR THIS ENROLLEE FRAMER AND LENS"
click at [826, 390] on button "Submit" at bounding box center [847, 382] width 85 height 37
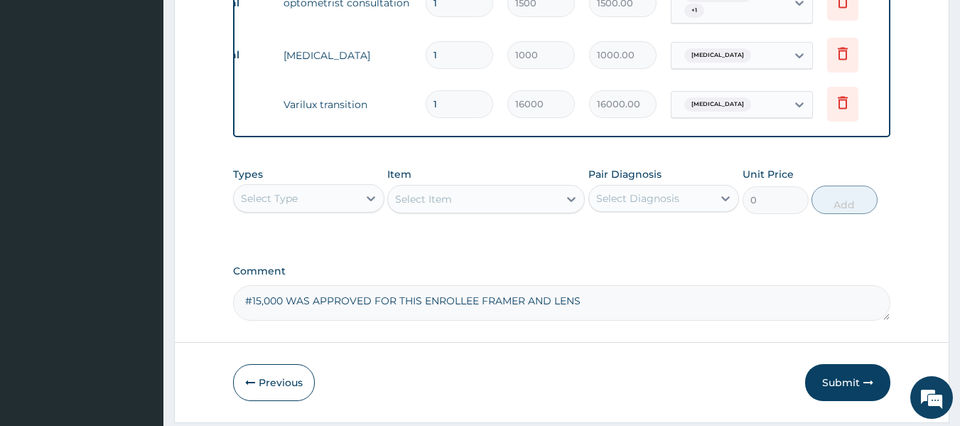
scroll to position [0, 55]
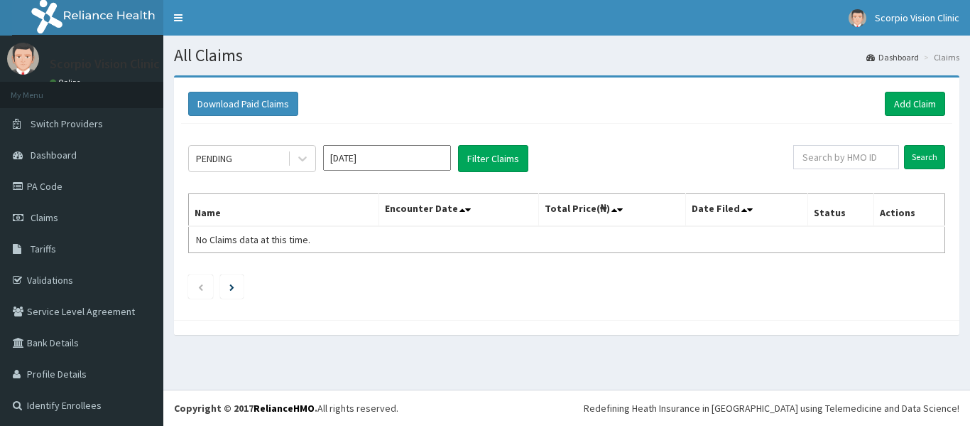
click at [393, 168] on input "Aug 2025" at bounding box center [387, 158] width 128 height 26
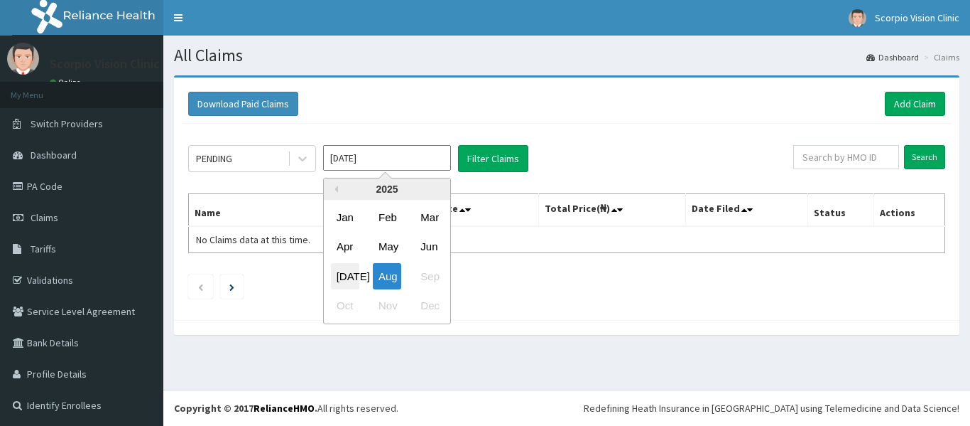
click at [347, 284] on div "Jul" at bounding box center [345, 276] width 28 height 26
type input "Jul 2025"
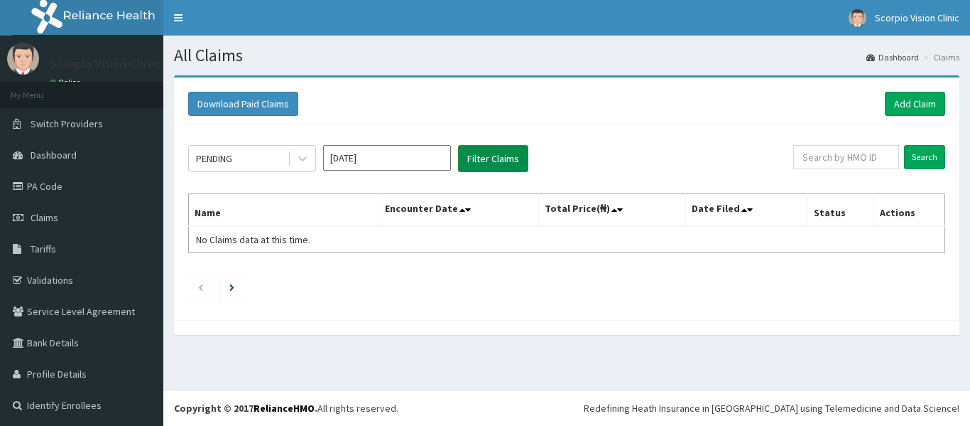
click at [500, 162] on button "Filter Claims" at bounding box center [493, 158] width 70 height 27
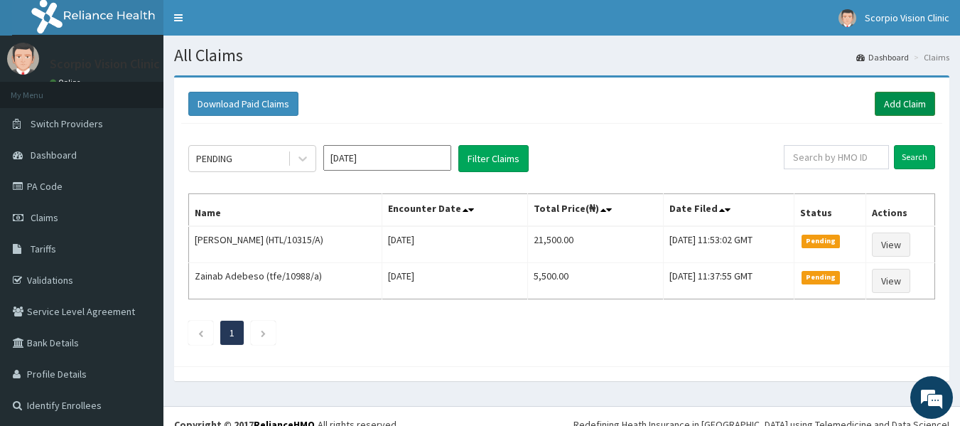
click at [913, 106] on link "Add Claim" at bounding box center [905, 104] width 60 height 24
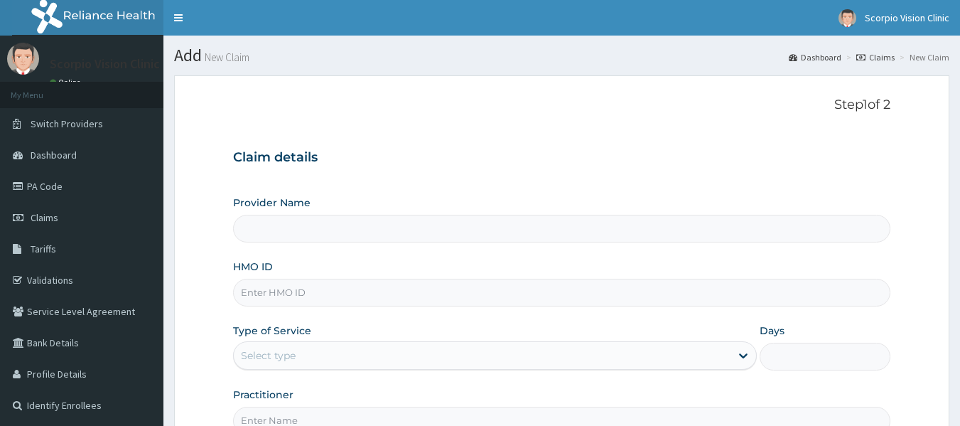
type input "Scorpio Vision Clinic"
click at [395, 295] on input "HMO ID" at bounding box center [562, 292] width 658 height 28
paste input "EIS/12151/B"
type input "EIS/12151/B"
click at [639, 352] on div "Select type" at bounding box center [482, 355] width 497 height 23
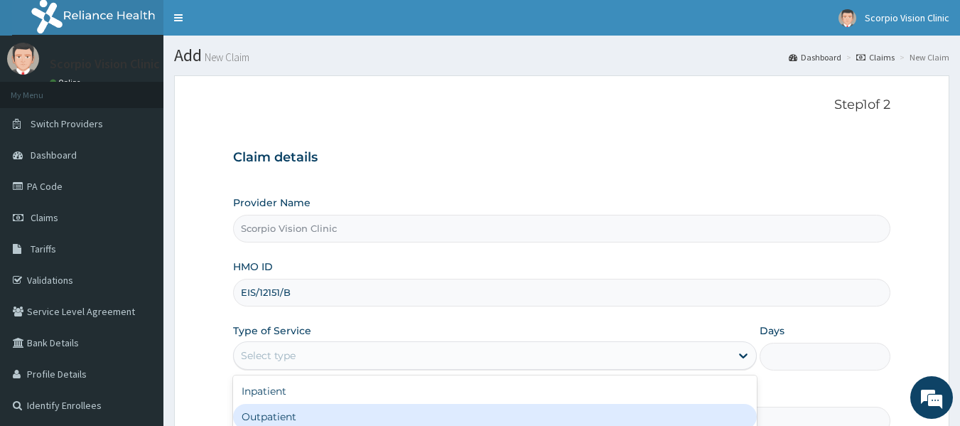
click at [581, 413] on div "Outpatient" at bounding box center [495, 417] width 524 height 26
type input "1"
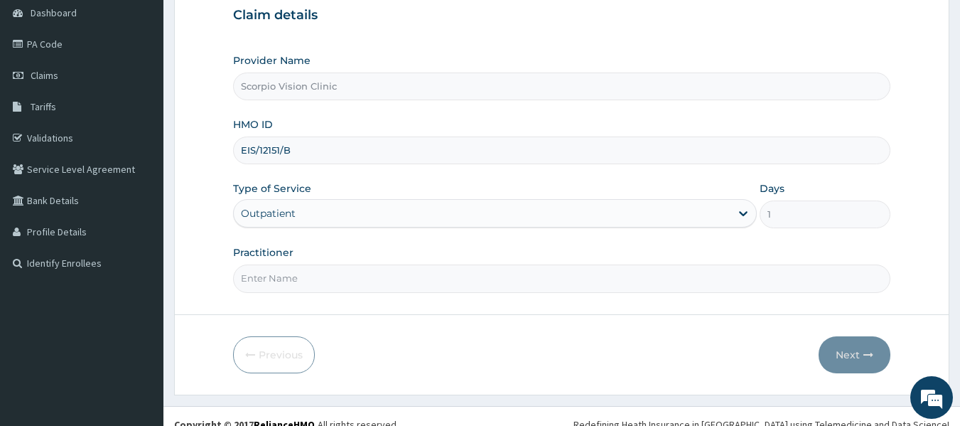
click at [351, 279] on input "Practitioner" at bounding box center [562, 278] width 658 height 28
type input "DR. JOHN"
click at [847, 357] on button "Next" at bounding box center [854, 354] width 72 height 37
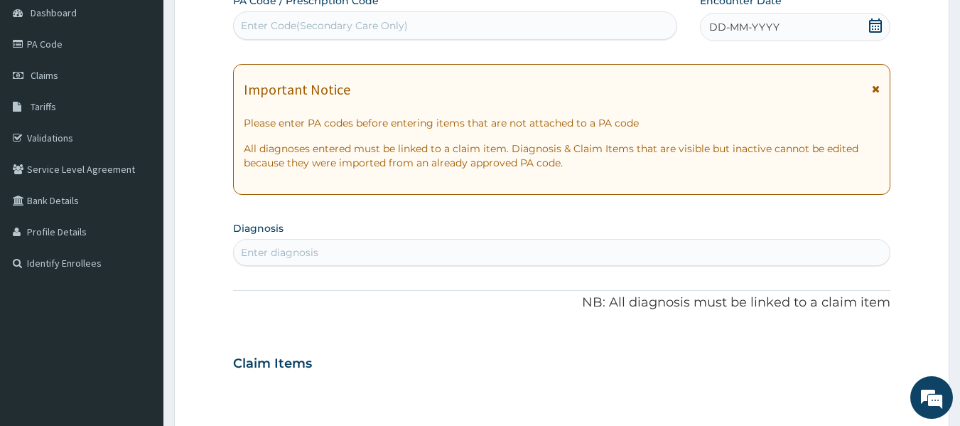
click at [321, 23] on div "Enter Code(Secondary Care Only)" at bounding box center [324, 25] width 167 height 14
paste input "PA/9B2744"
type input "PA/9B2744"
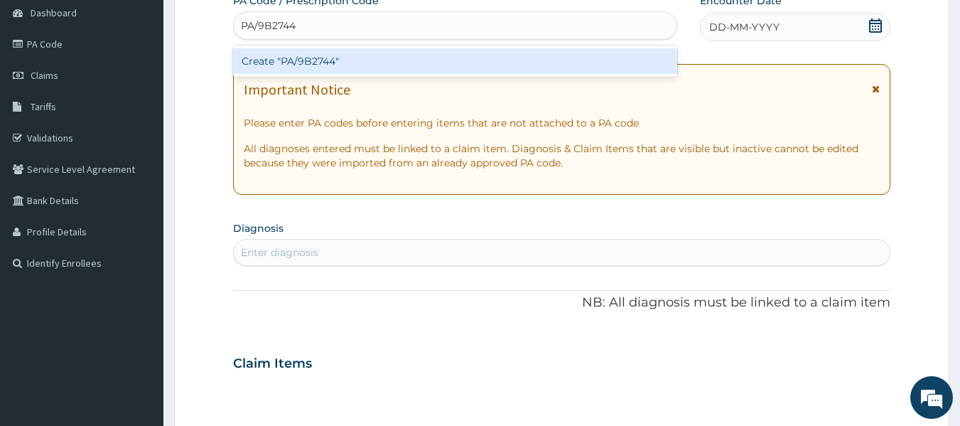
click at [318, 55] on div "Create "PA/9B2744"" at bounding box center [455, 61] width 445 height 26
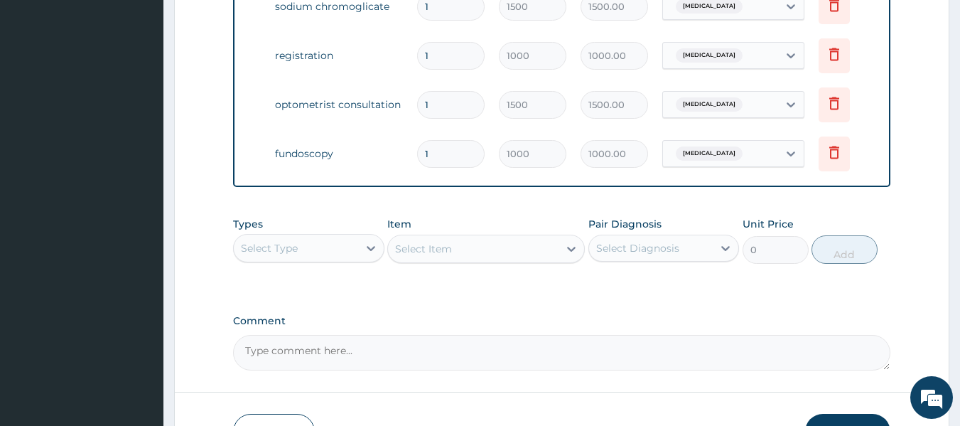
scroll to position [885, 0]
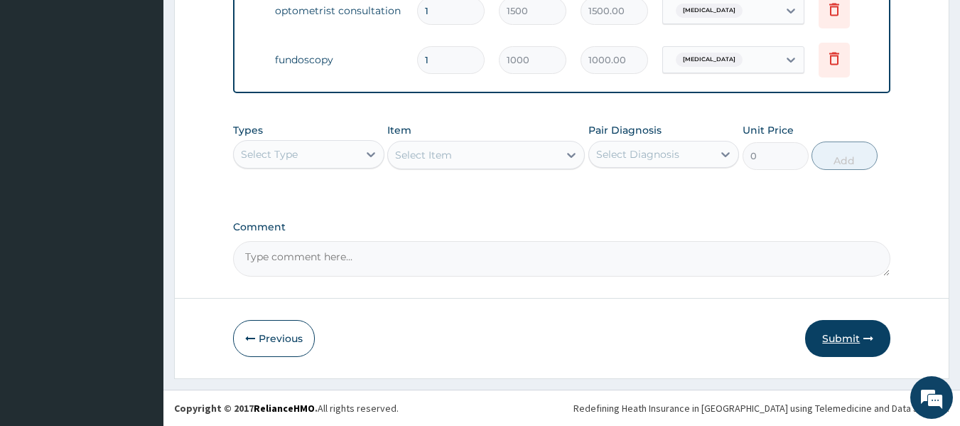
click at [824, 340] on button "Submit" at bounding box center [847, 338] width 85 height 37
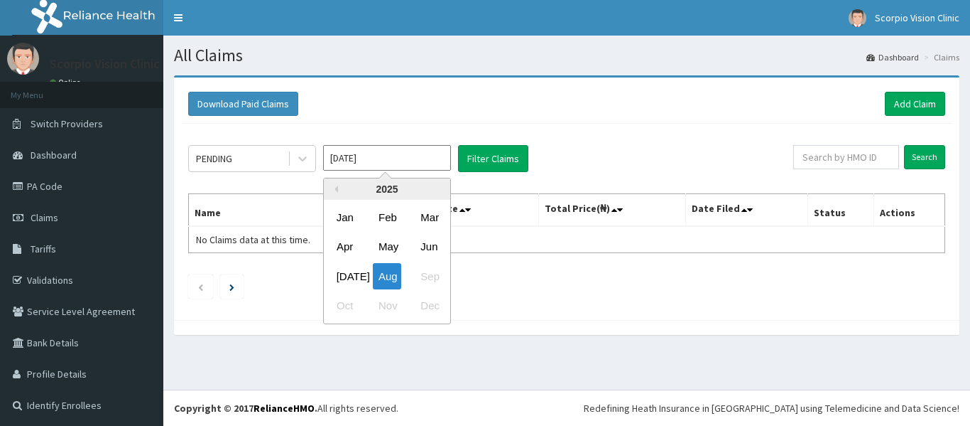
click at [422, 154] on input "[DATE]" at bounding box center [387, 158] width 128 height 26
click at [347, 277] on div "[DATE]" at bounding box center [345, 276] width 28 height 26
type input "[DATE]"
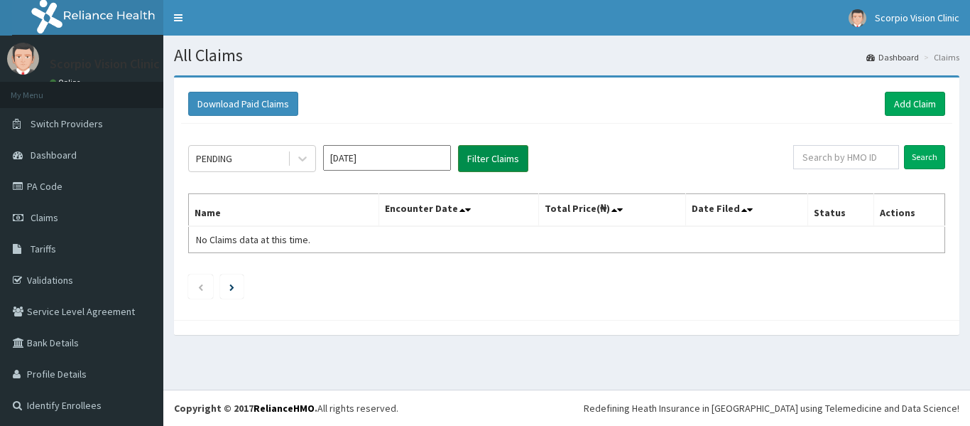
click at [484, 163] on button "Filter Claims" at bounding box center [493, 158] width 70 height 27
